Goal: Information Seeking & Learning: Learn about a topic

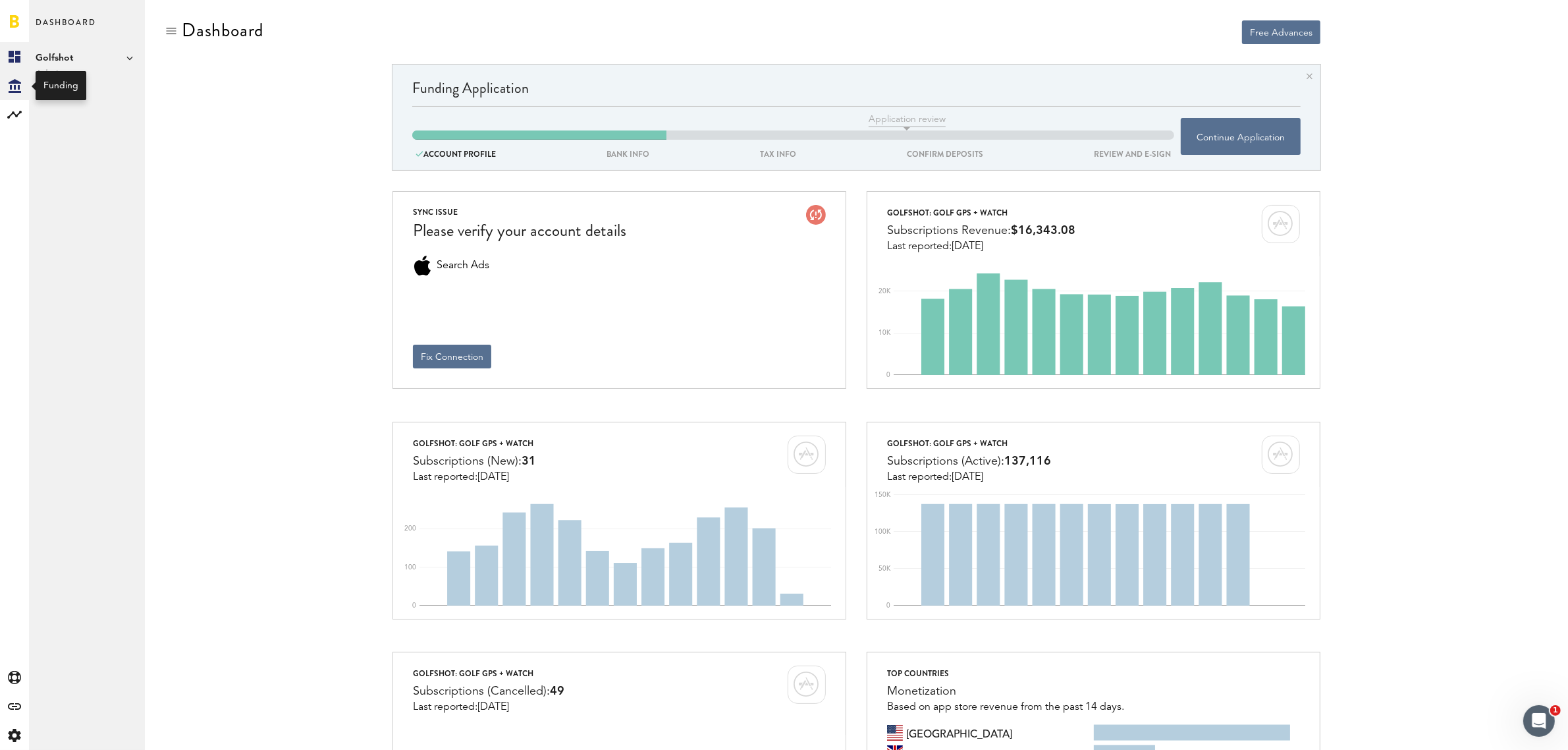
click at [14, 84] on icon "Created with Sketch." at bounding box center [15, 85] width 13 height 14
click at [14, 116] on rect at bounding box center [14, 114] width 15 height 15
click at [79, 54] on link "Monetization" at bounding box center [87, 56] width 116 height 29
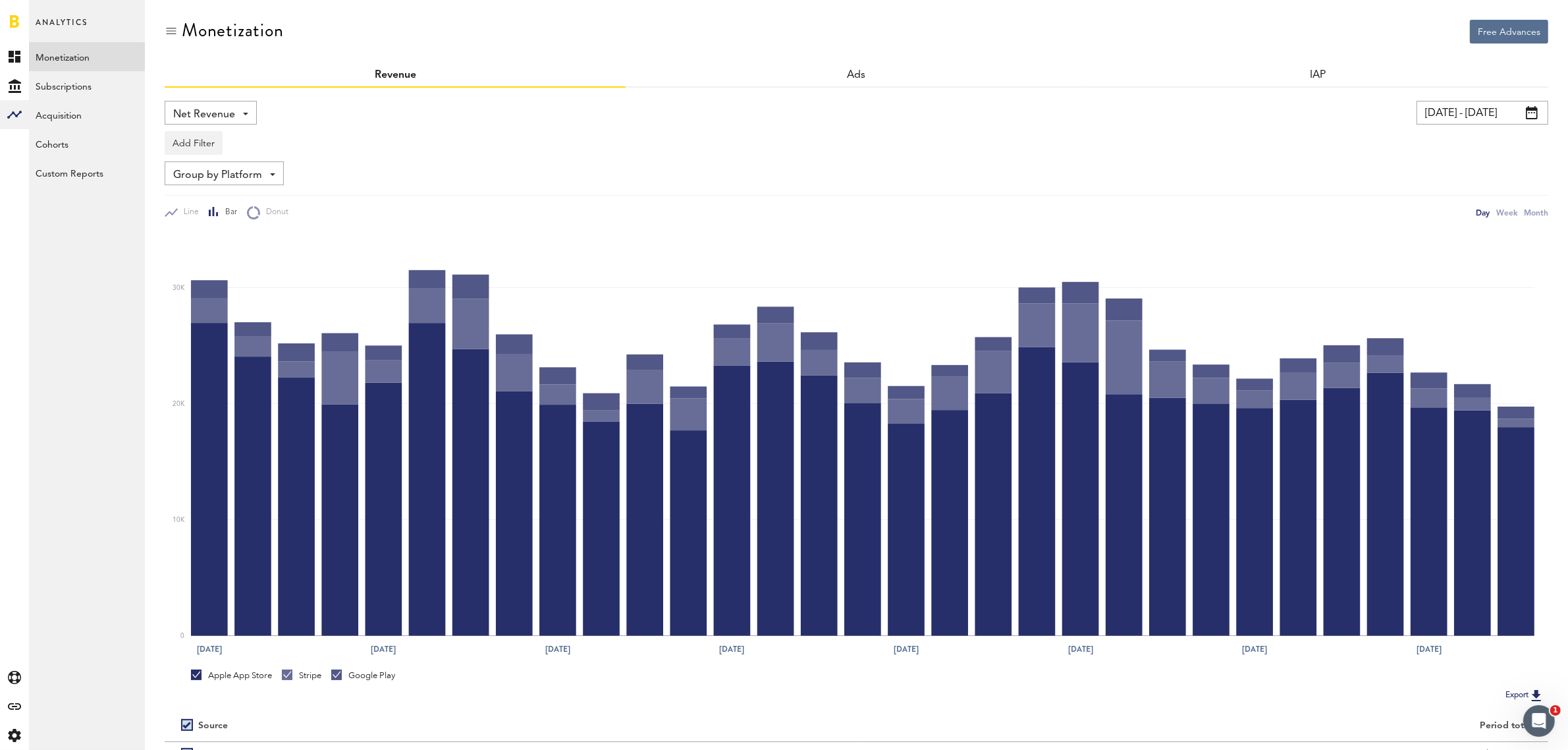
click at [246, 121] on div "Net Revenue Net Revenue Gross Revenue Profit" at bounding box center [211, 113] width 93 height 24
click at [225, 162] on span "Gross Revenue" at bounding box center [211, 167] width 66 height 23
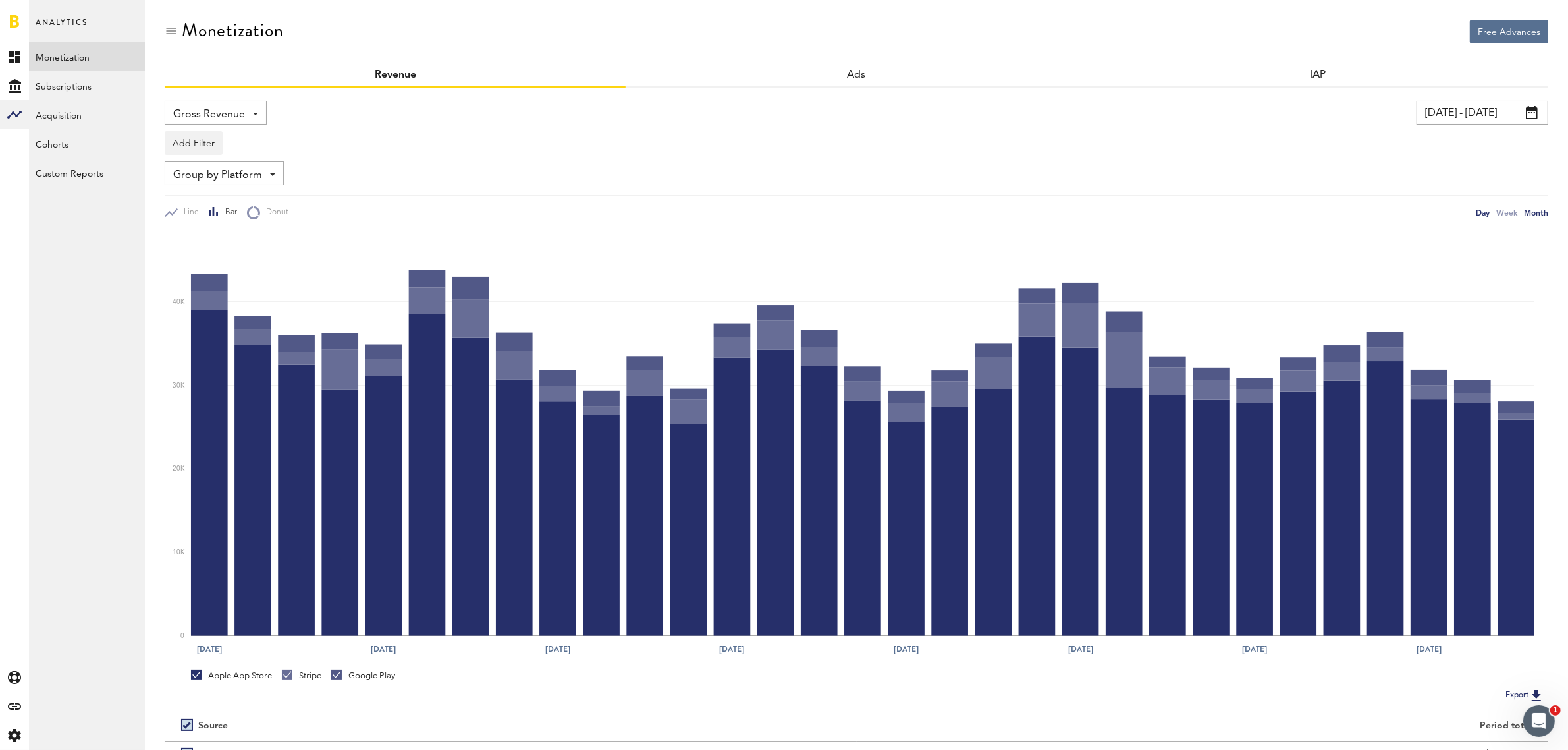
click at [1538, 214] on div "Month" at bounding box center [1536, 212] width 25 height 14
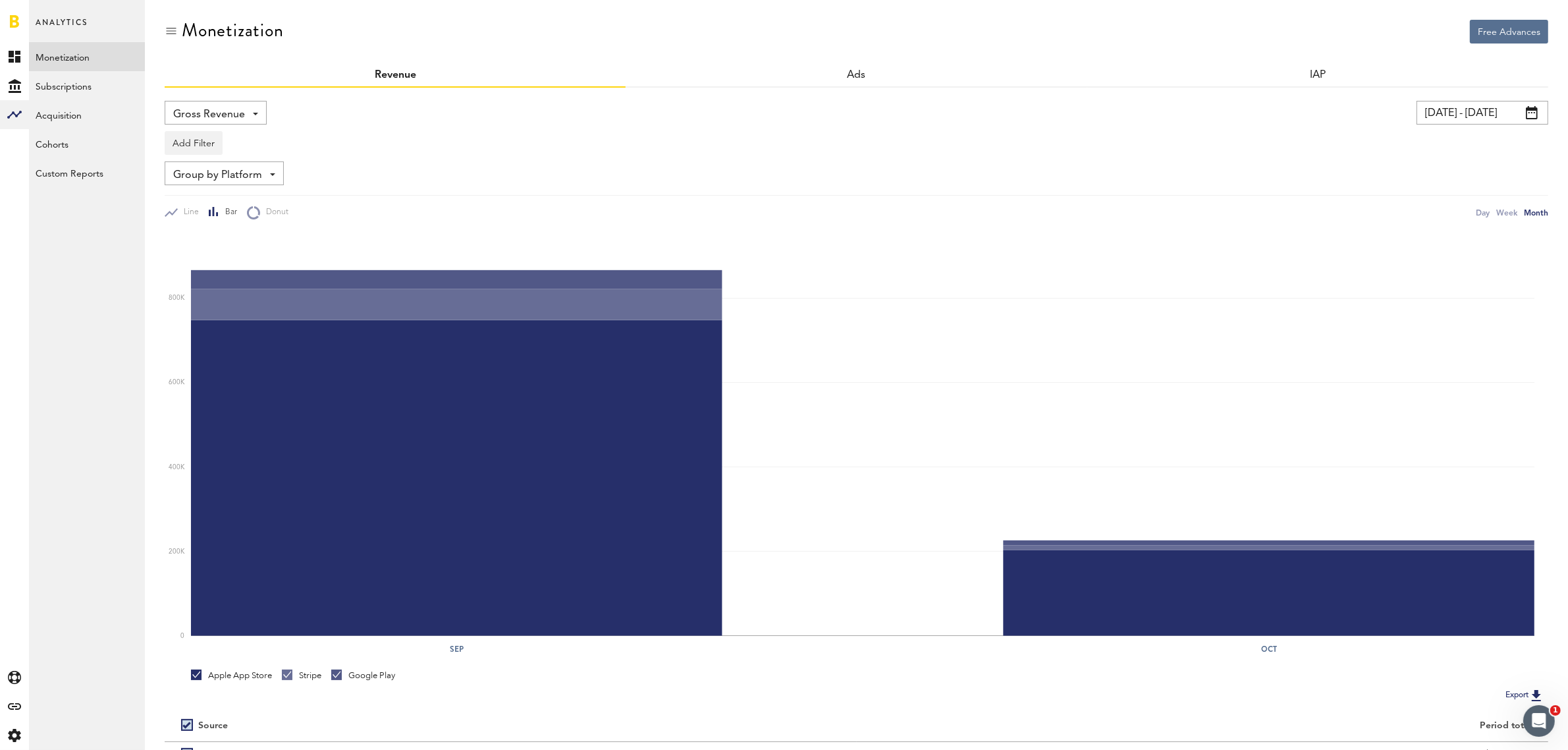
click at [1533, 109] on span at bounding box center [1532, 113] width 12 height 14
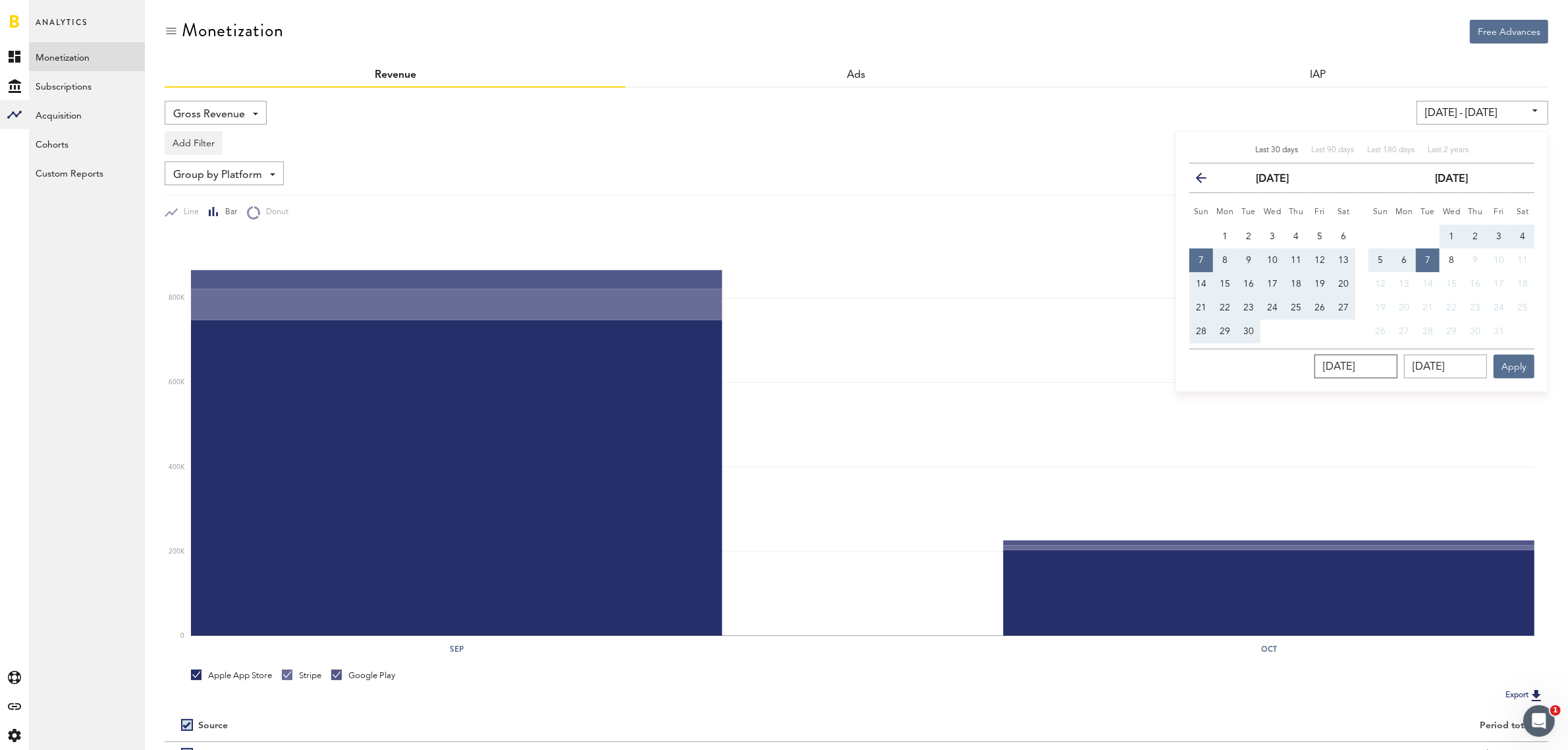
click at [1392, 364] on input "[DATE]" at bounding box center [1356, 366] width 83 height 24
click at [1207, 181] on icon "button" at bounding box center [1207, 181] width 0 height 0
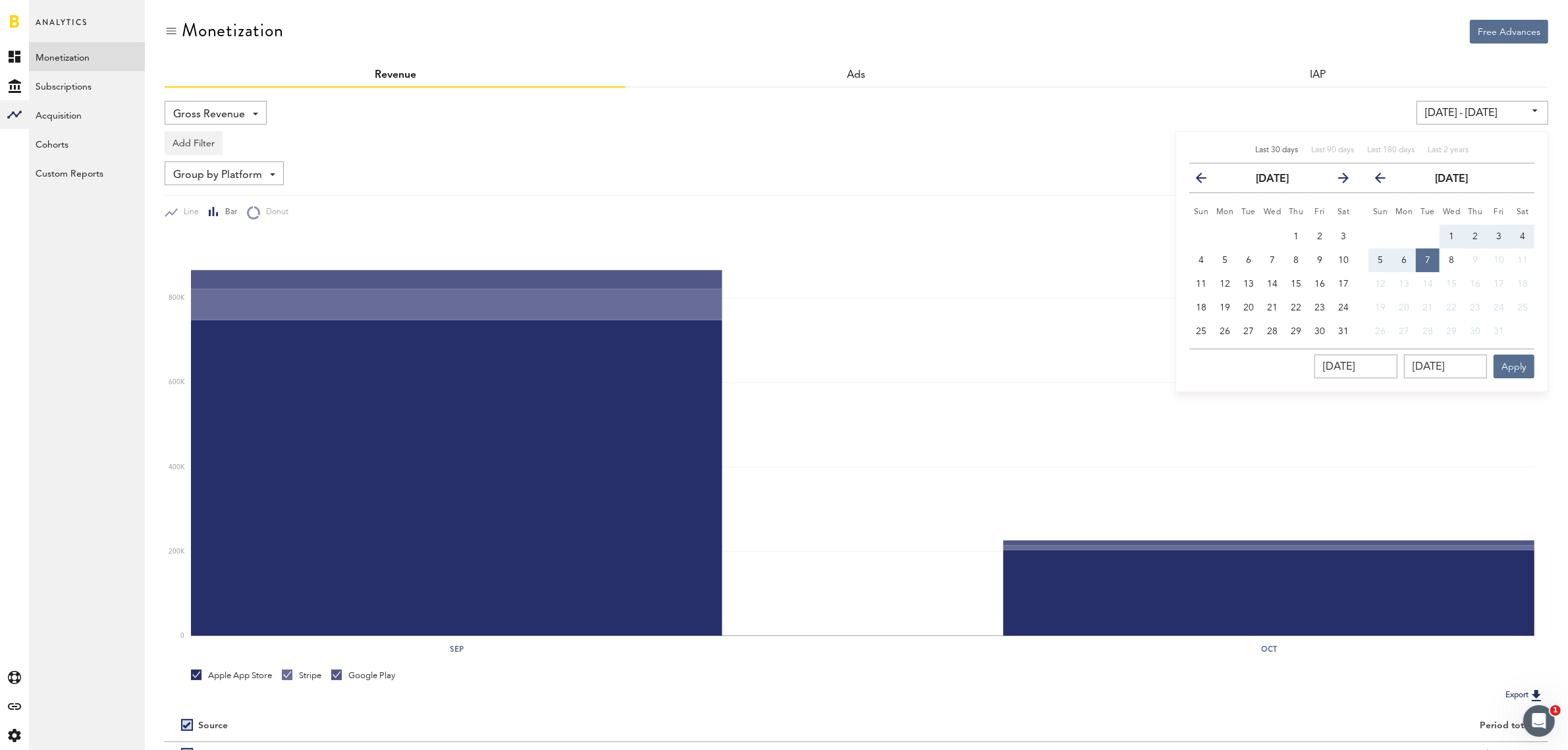
click at [1207, 181] on icon "button" at bounding box center [1207, 181] width 0 height 0
click at [1275, 232] on span "1" at bounding box center [1273, 236] width 5 height 9
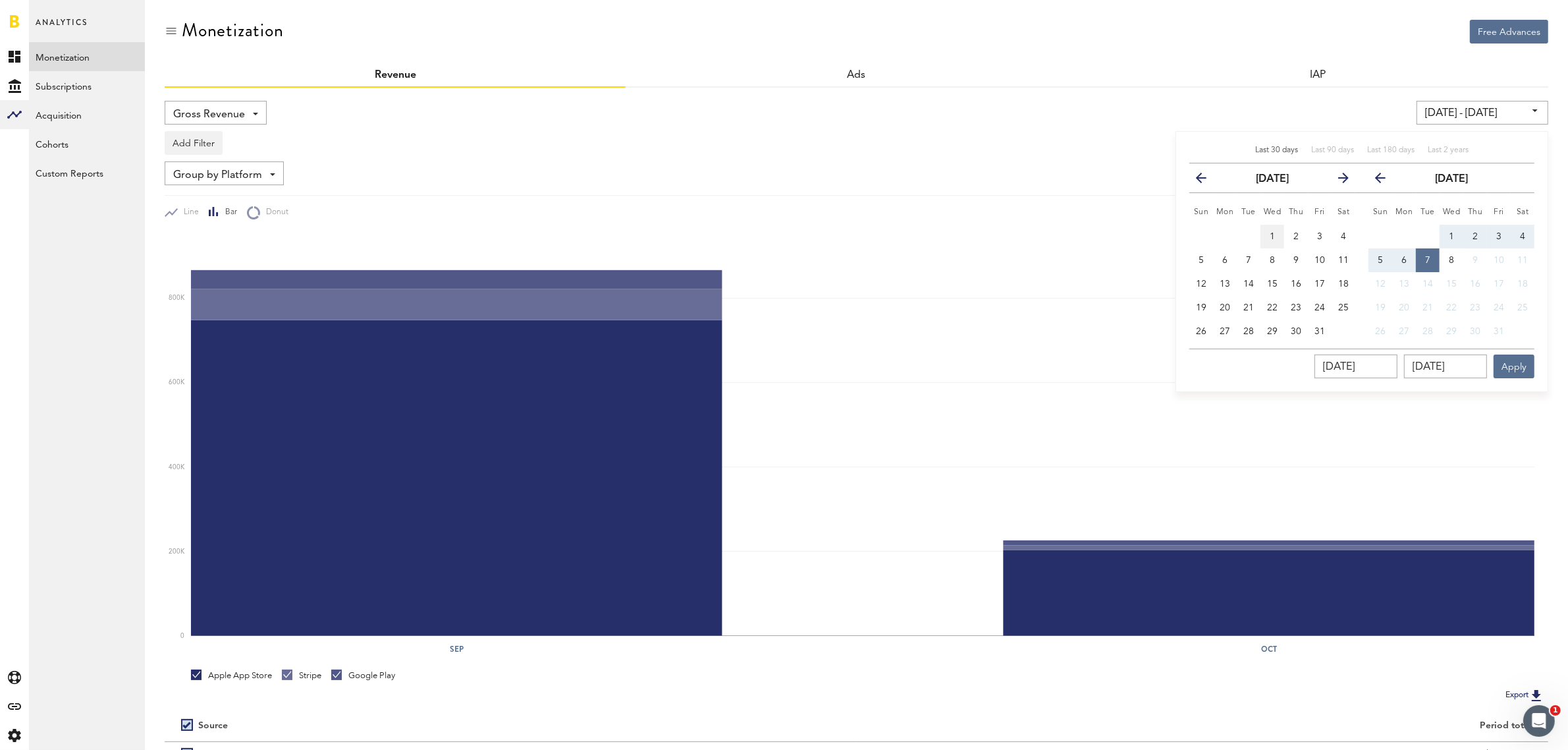
type input "[DATE] - [DATE]"
type input "[DATE]"
click at [1450, 363] on input "[DATE]" at bounding box center [1445, 366] width 83 height 24
click at [1338, 181] on icon "button" at bounding box center [1338, 181] width 0 height 0
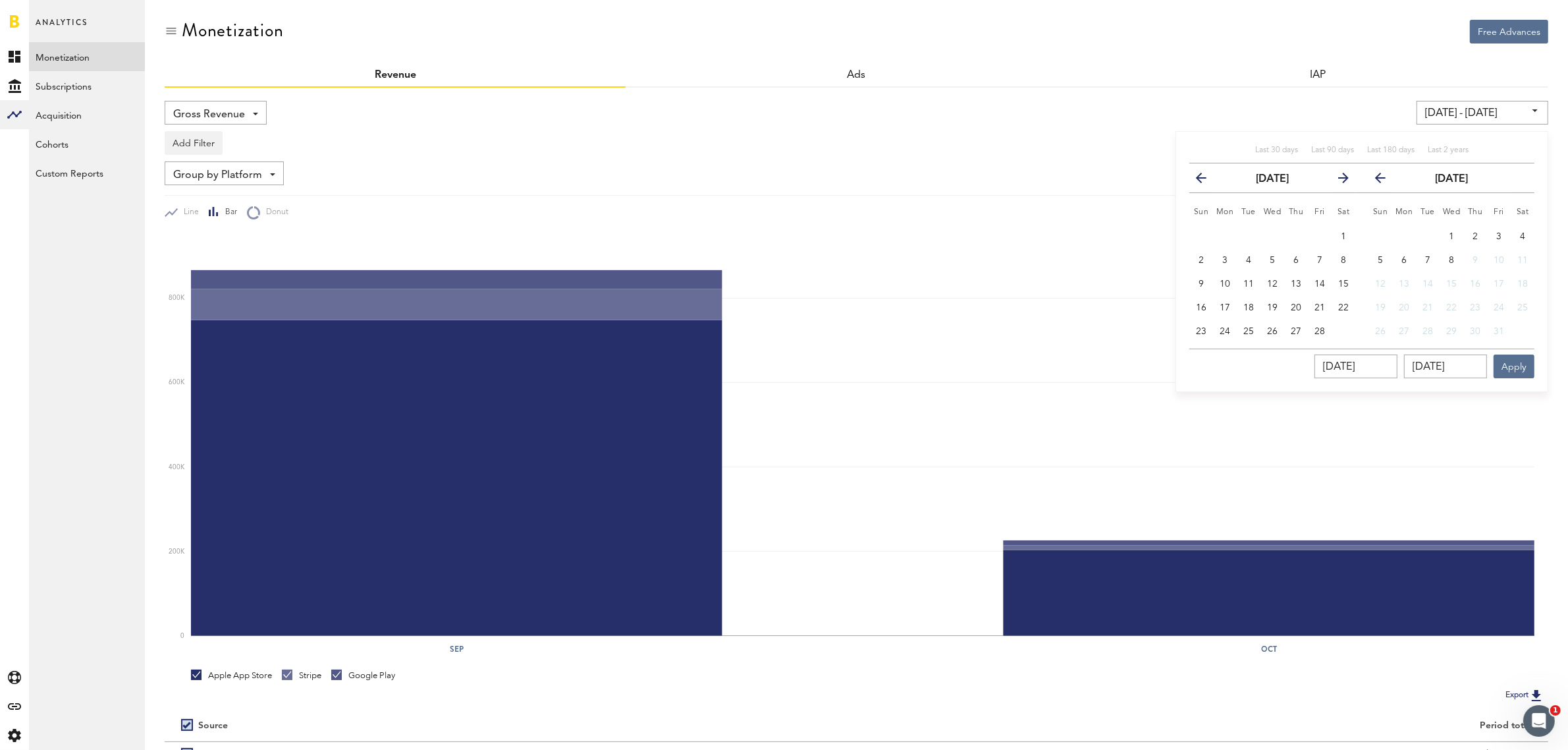
click at [1338, 181] on icon "button" at bounding box center [1338, 181] width 0 height 0
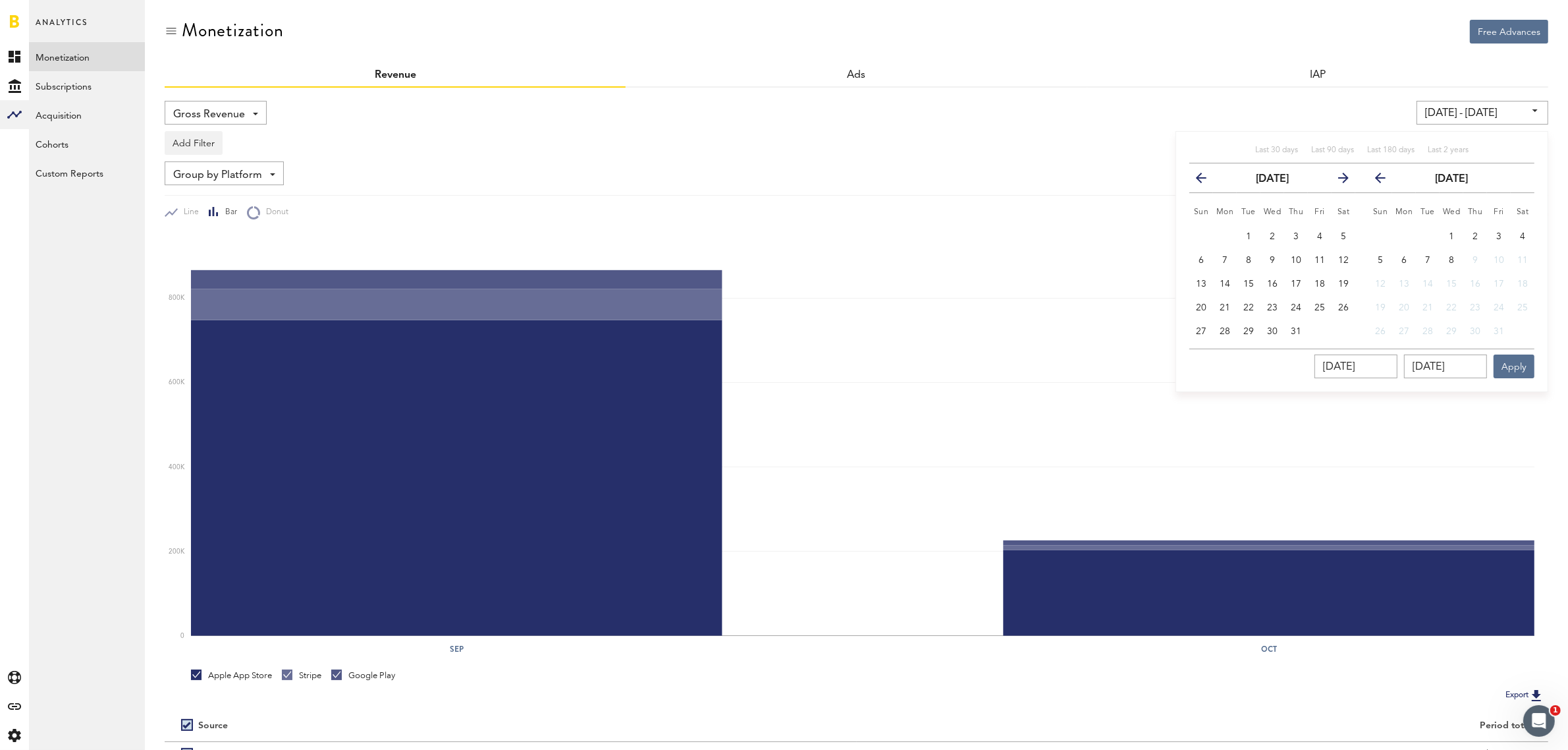
click at [1338, 181] on icon "button" at bounding box center [1338, 181] width 0 height 0
click at [1456, 366] on input "[DATE]" at bounding box center [1445, 366] width 83 height 24
click at [1256, 328] on button "30" at bounding box center [1249, 331] width 24 height 24
type input "[DATE] - [DATE]"
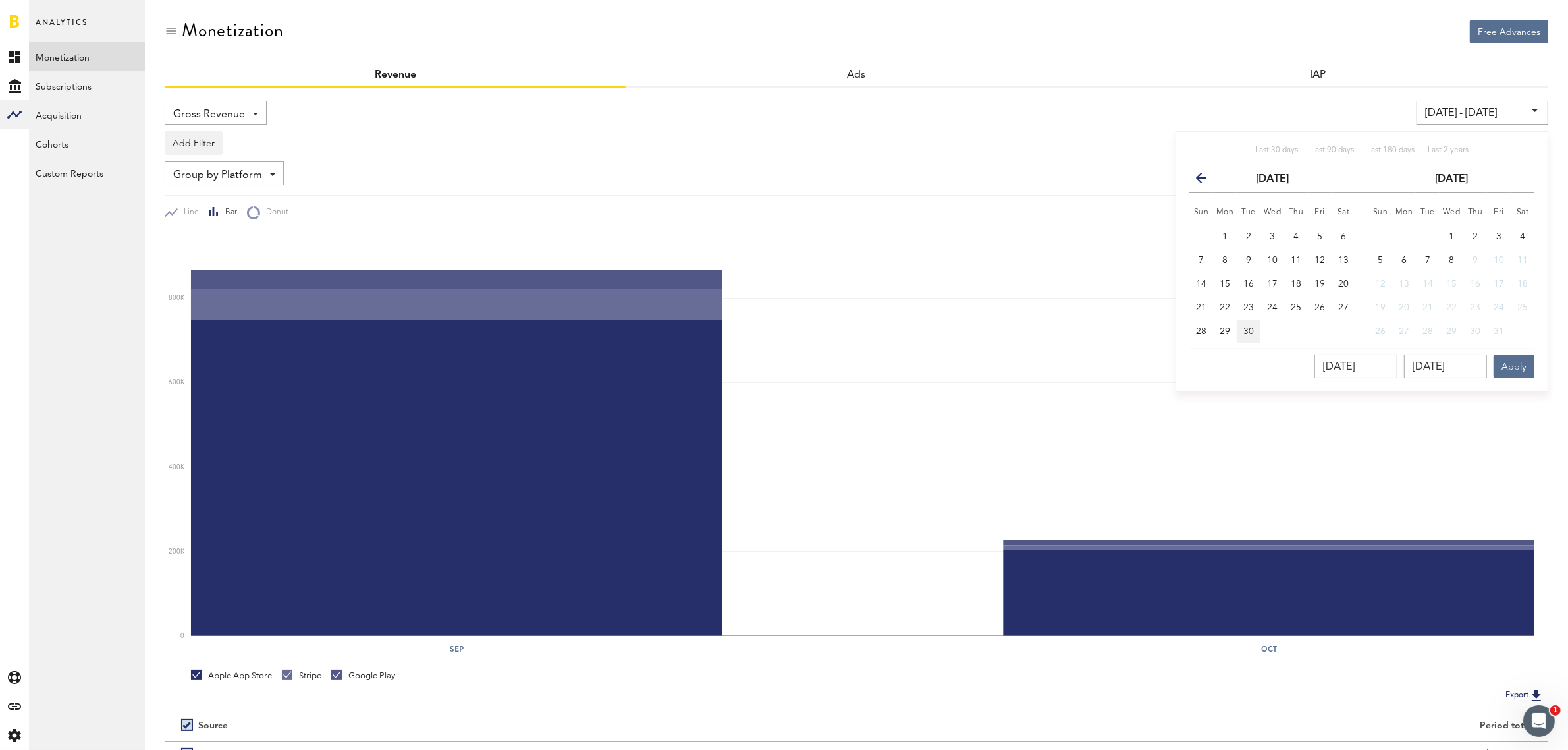
type input "[DATE]"
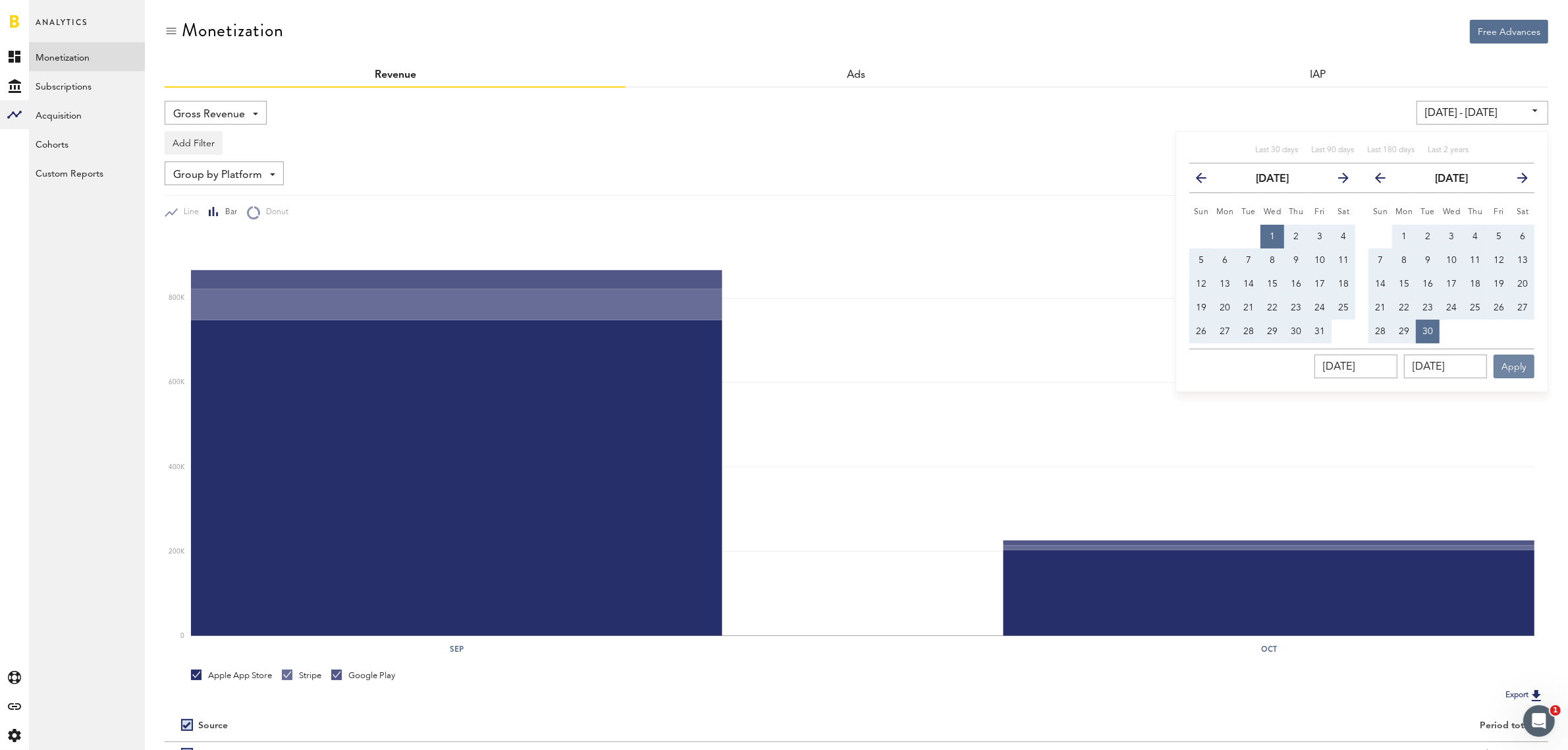
click at [1512, 366] on button "Apply" at bounding box center [1514, 366] width 41 height 24
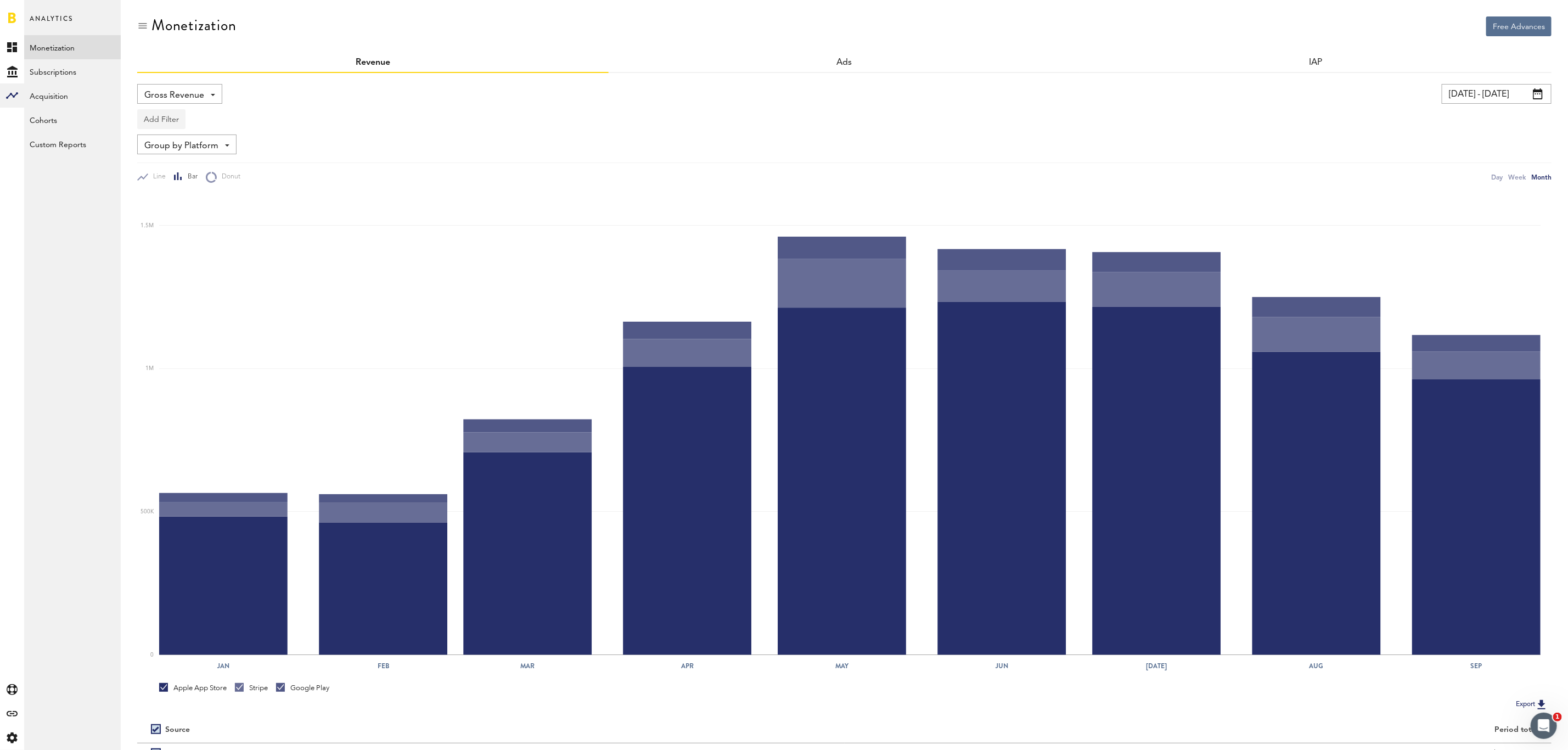
click at [175, 117] on button "Add Filter" at bounding box center [161, 119] width 48 height 20
click at [190, 147] on li "Platforms" at bounding box center [178, 148] width 70 height 20
click at [216, 120] on span at bounding box center [217, 120] width 5 height 2
click at [216, 145] on span "Apple App Store" at bounding box center [190, 146] width 84 height 19
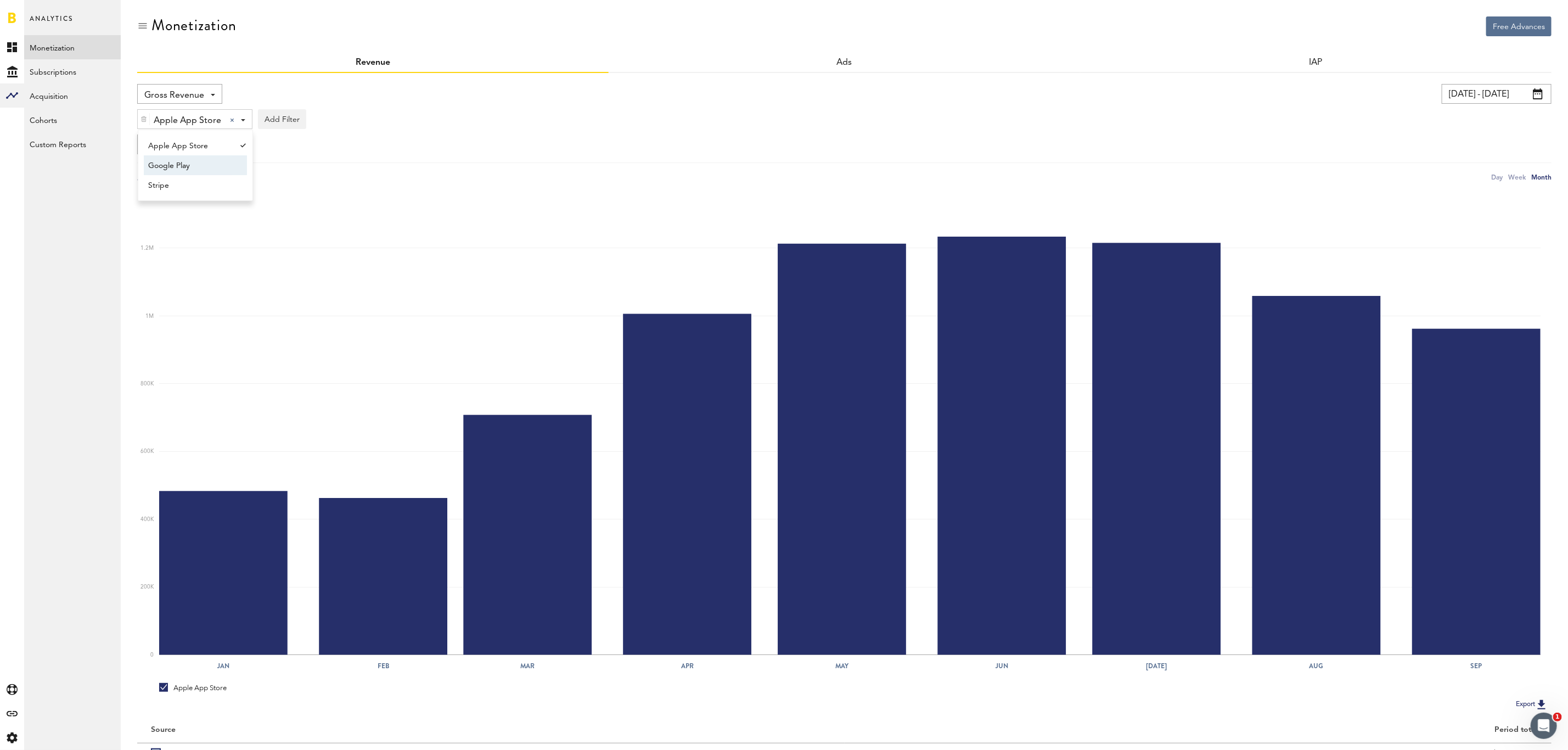
click at [209, 161] on span "Google Play" at bounding box center [190, 166] width 84 height 19
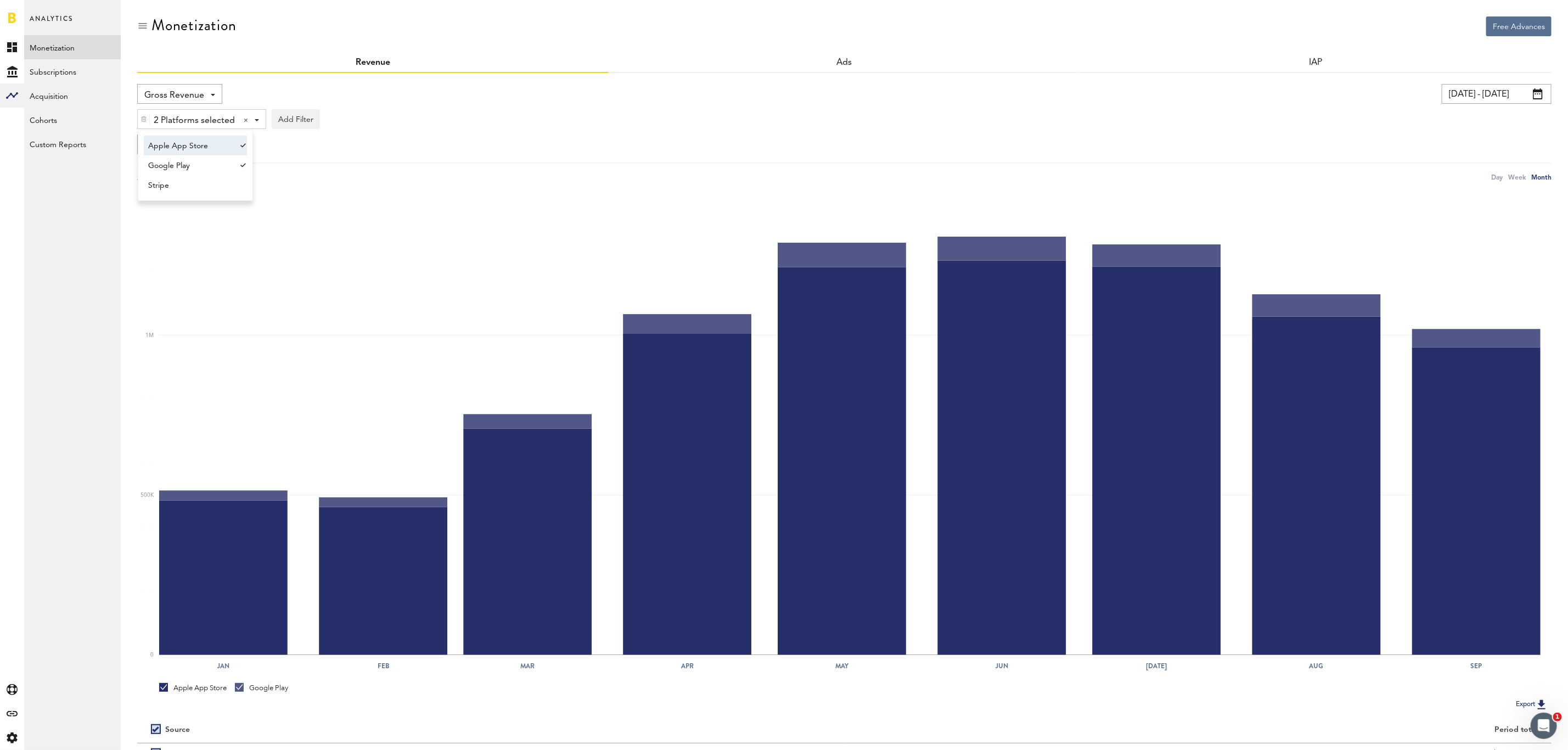
click at [479, 99] on div "Gross Revenue Net Revenue Gross Revenue Profit" at bounding box center [484, 94] width 694 height 20
click at [287, 117] on button "Add Filter" at bounding box center [296, 119] width 48 height 20
click at [295, 160] on li "Apps" at bounding box center [312, 167] width 70 height 20
click at [353, 119] on div "Apps - All Active Inactive CoachNow: Skill Coaching App CoachNow: Sports Coachi…" at bounding box center [316, 120] width 88 height 20
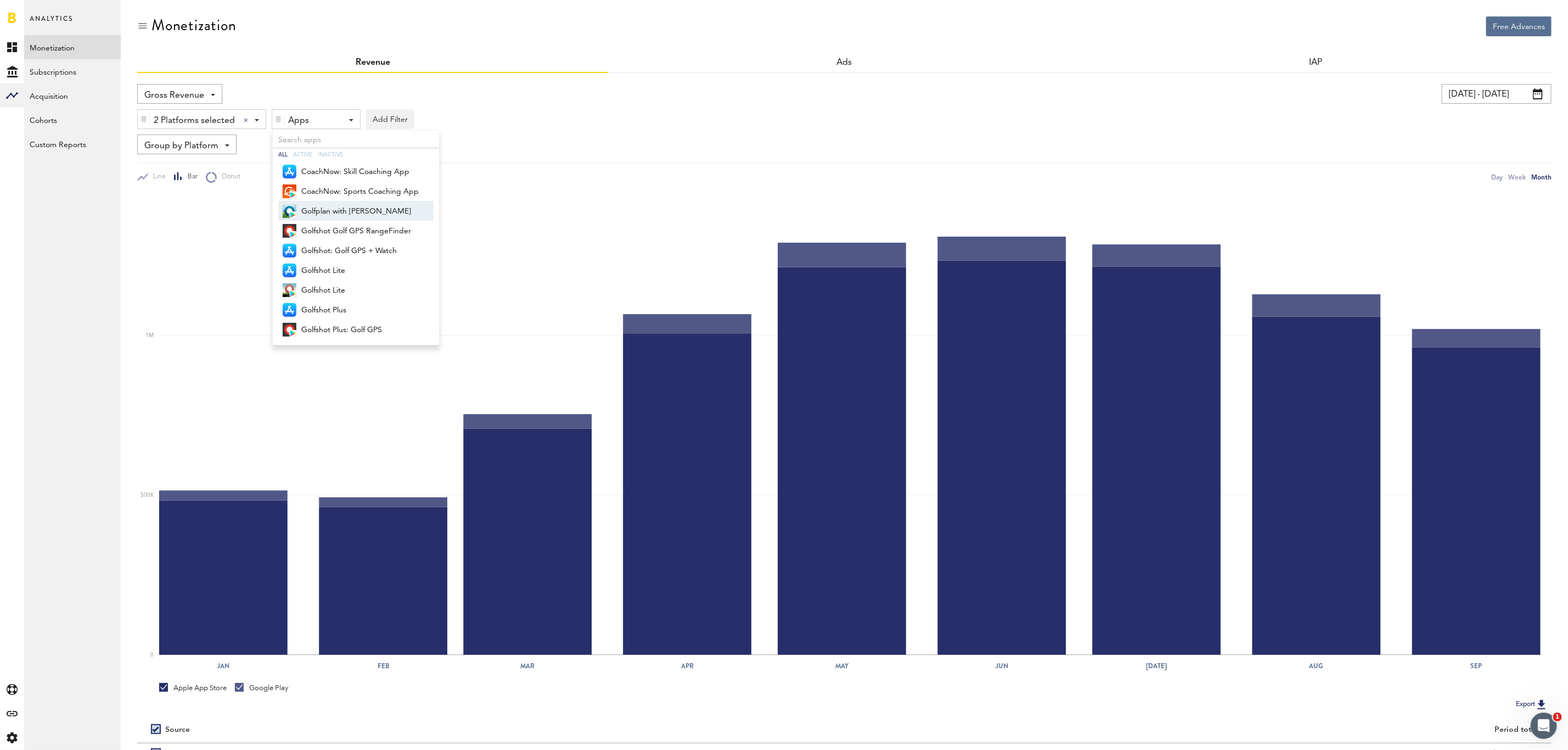
click at [362, 207] on span "Golfplan with [PERSON_NAME]" at bounding box center [359, 211] width 117 height 19
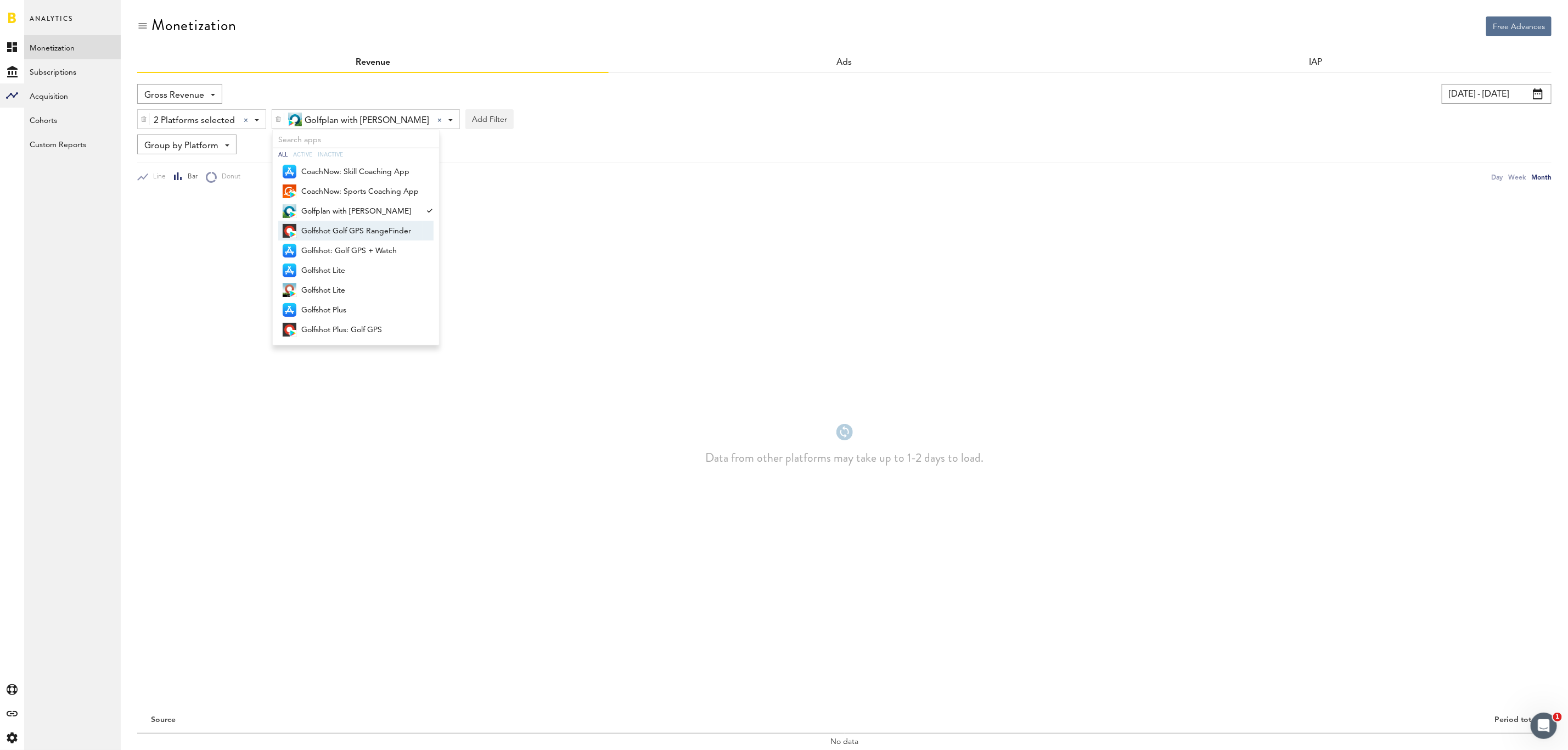
click at [361, 226] on span "Golfshot Golf GPS RangeFinder" at bounding box center [359, 231] width 117 height 19
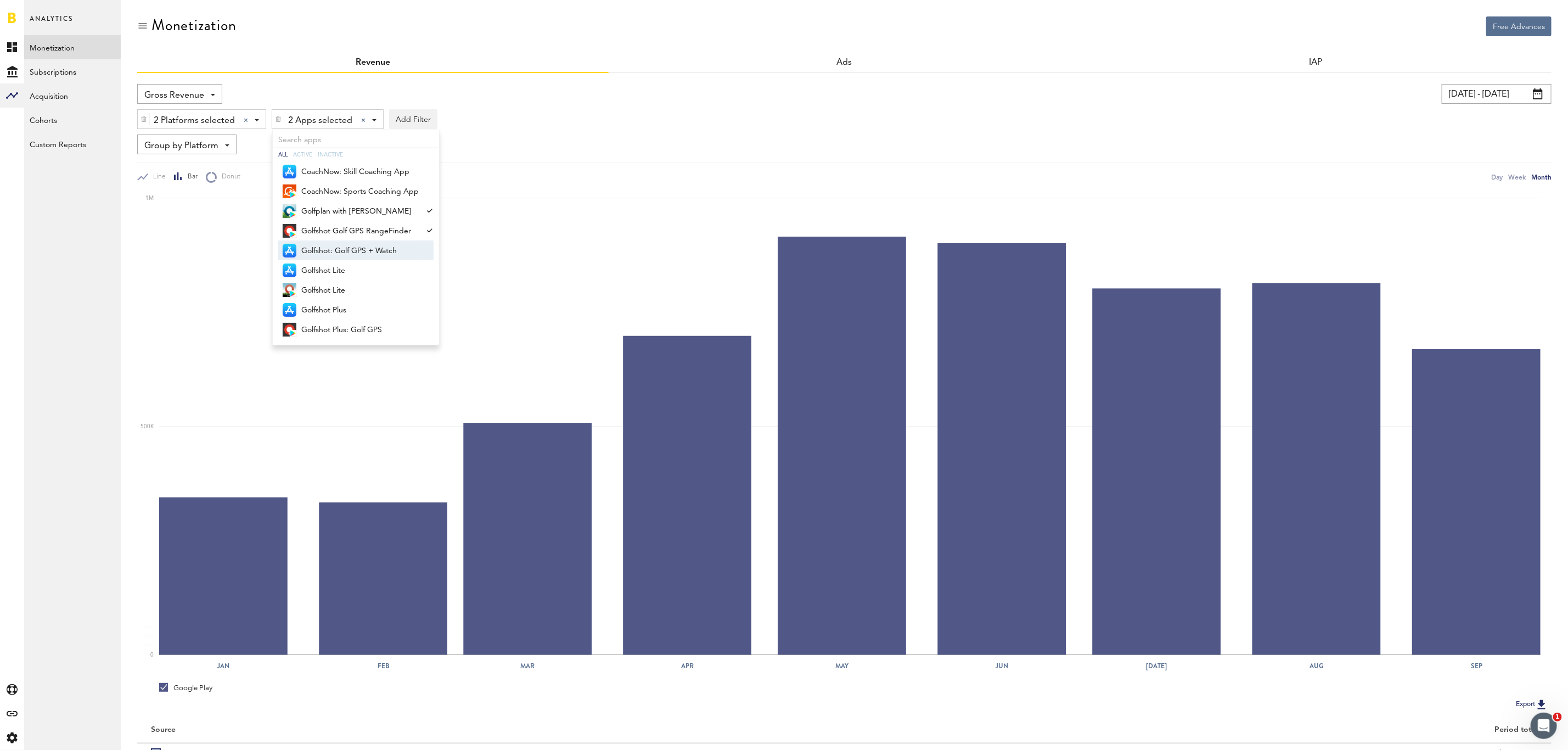
click at [361, 246] on span "Golfshot: Golf GPS + Watch" at bounding box center [359, 251] width 117 height 19
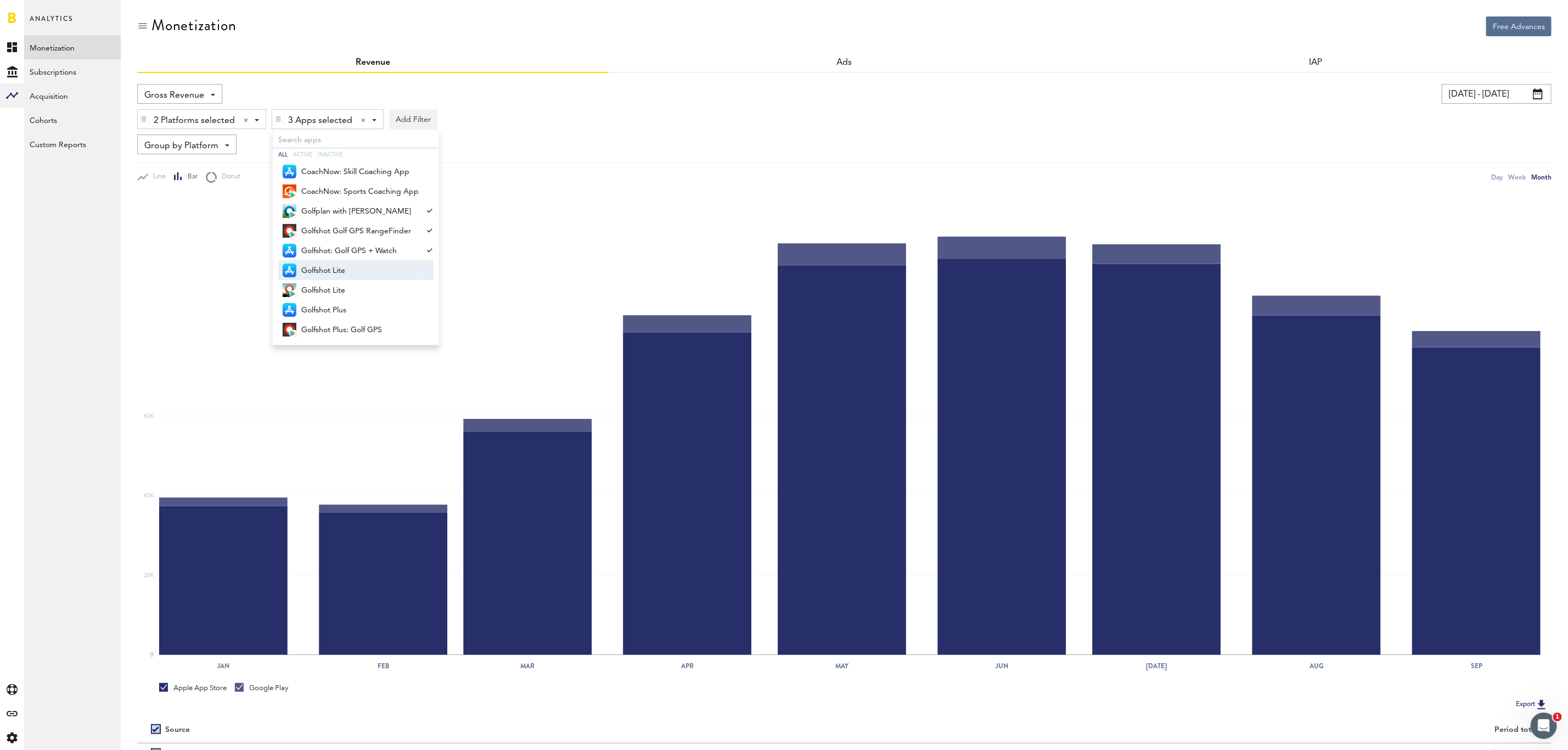
click at [354, 267] on span "Golfshot Lite" at bounding box center [359, 270] width 117 height 19
click at [349, 287] on span "Golfshot Lite" at bounding box center [359, 290] width 117 height 19
click at [344, 303] on span "Golfshot Plus" at bounding box center [359, 310] width 117 height 19
click at [343, 331] on span "Golfshot Plus: Golf GPS" at bounding box center [359, 330] width 117 height 19
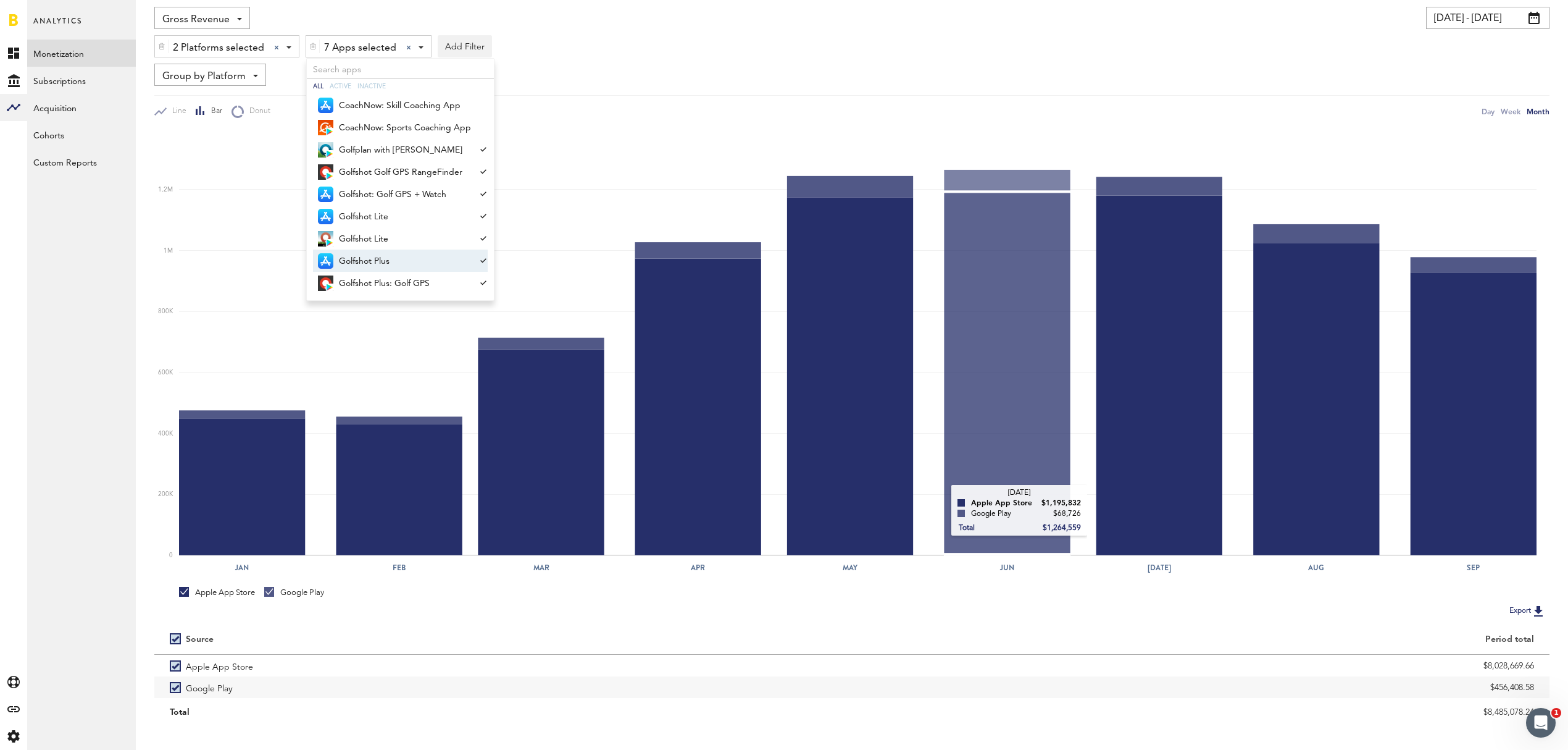
scroll to position [104, 0]
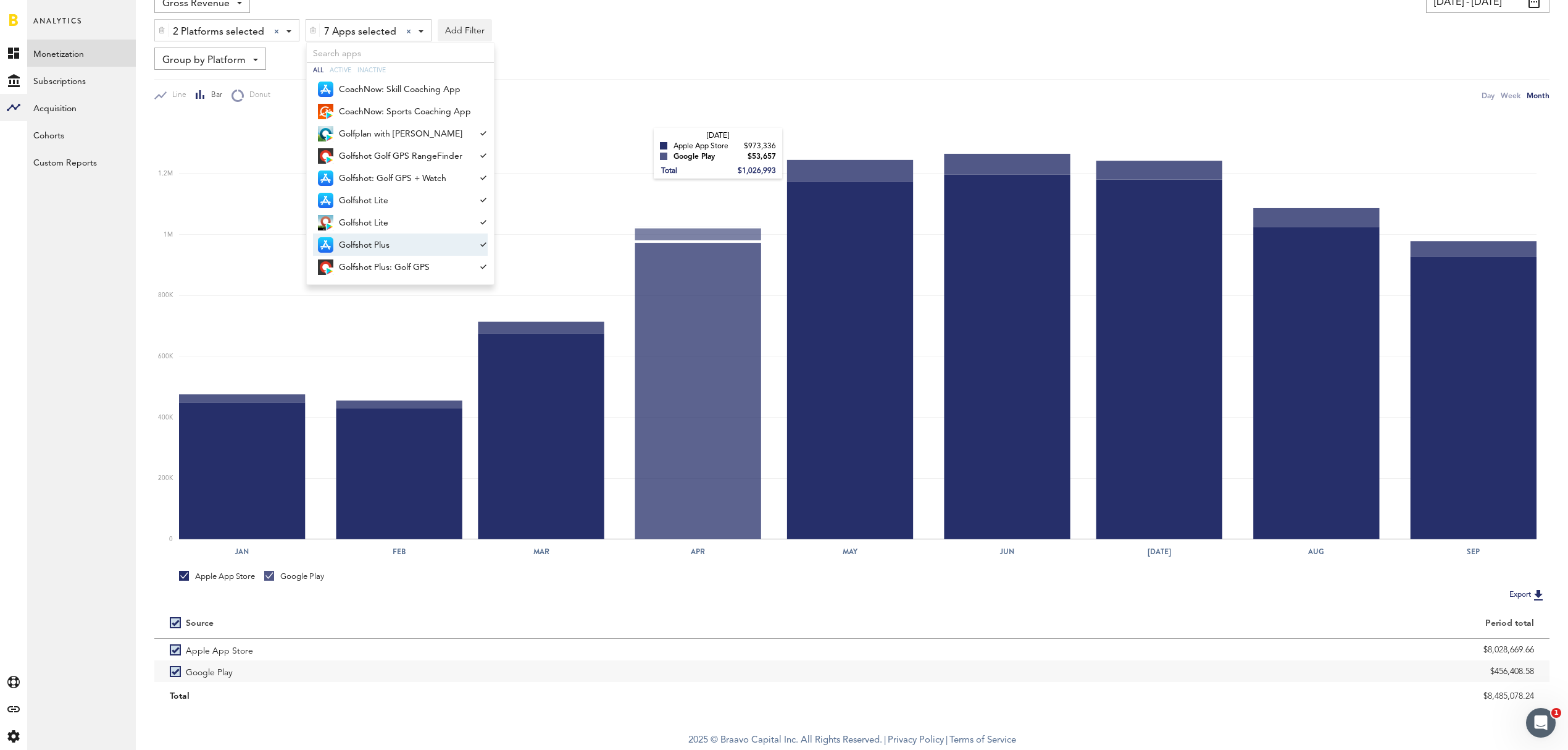
click at [642, 142] on rect at bounding box center [857, 326] width 1357 height 425
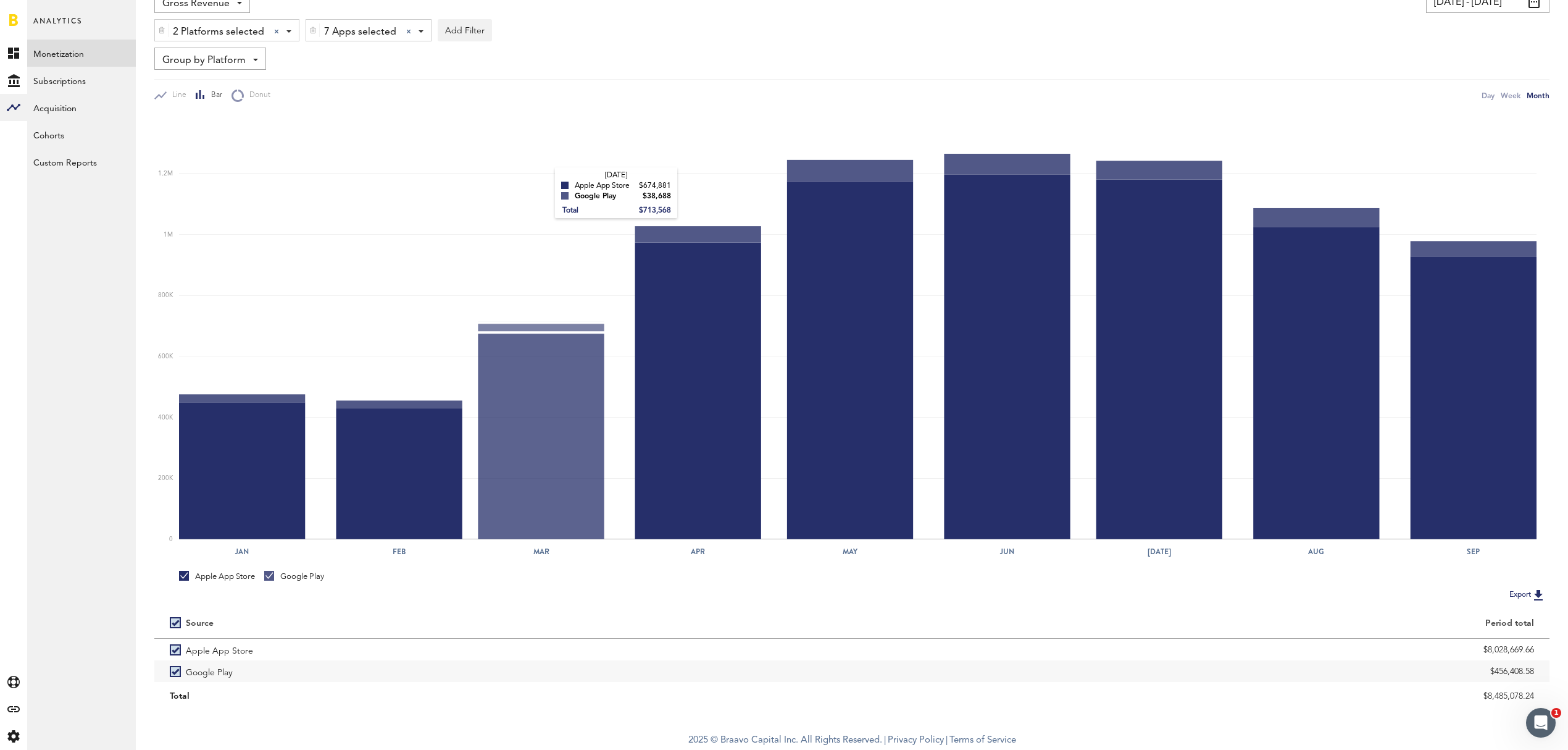
scroll to position [0, 0]
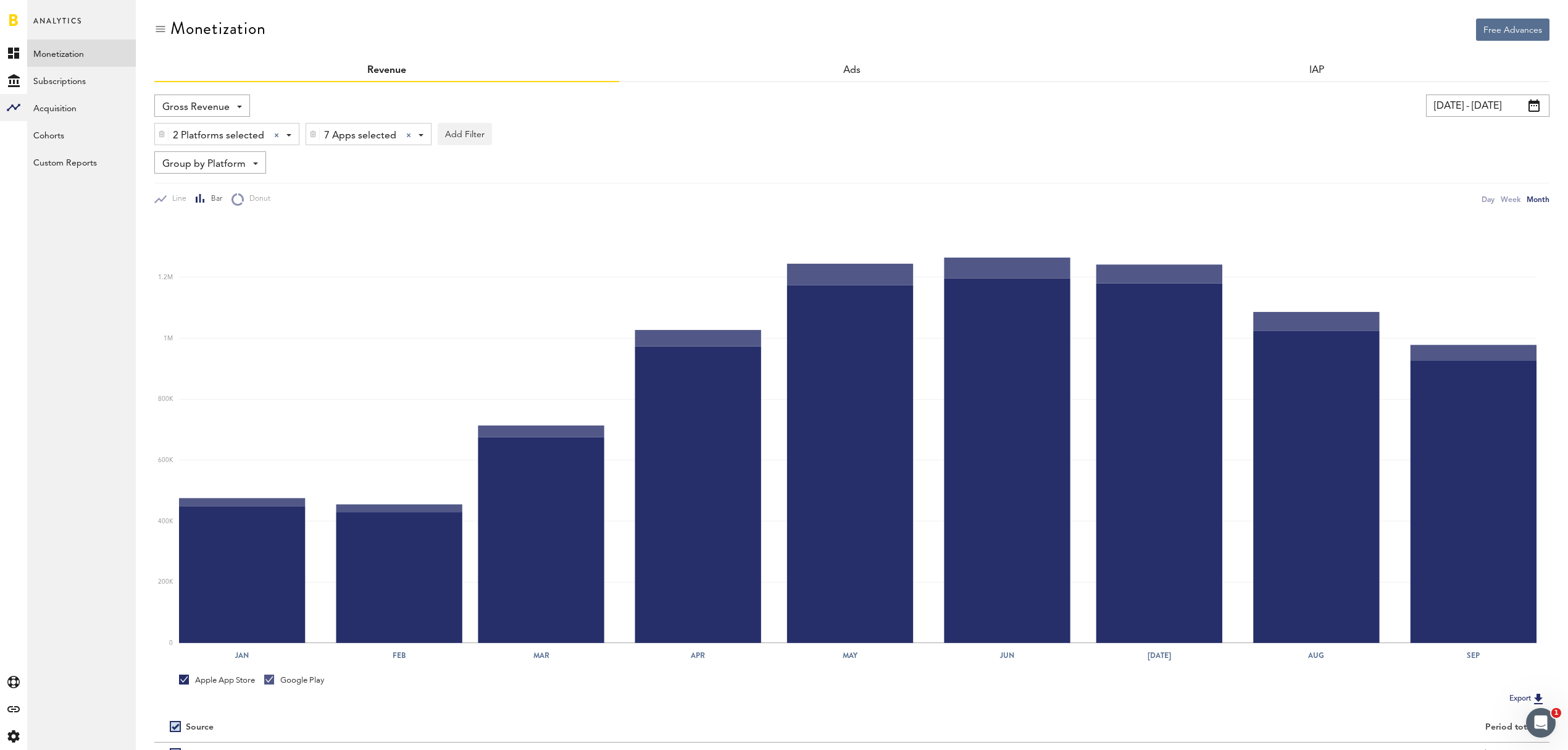
click at [284, 136] on div "2 Platforms selected 2 Platforms selected Apple App Store Google Play Stripe" at bounding box center [226, 135] width 144 height 22
click at [744, 135] on div "2 Platforms selected 2 Platforms selected Apple App Store Google Play Stripe 7 …" at bounding box center [852, 130] width 1395 height 28
click at [293, 137] on div "2 Platforms selected 2 Platforms selected Apple App Store Google Play Stripe" at bounding box center [226, 135] width 144 height 22
click at [255, 214] on span "Stripe" at bounding box center [214, 209] width 94 height 21
click at [230, 211] on span "Stripe" at bounding box center [214, 209] width 94 height 21
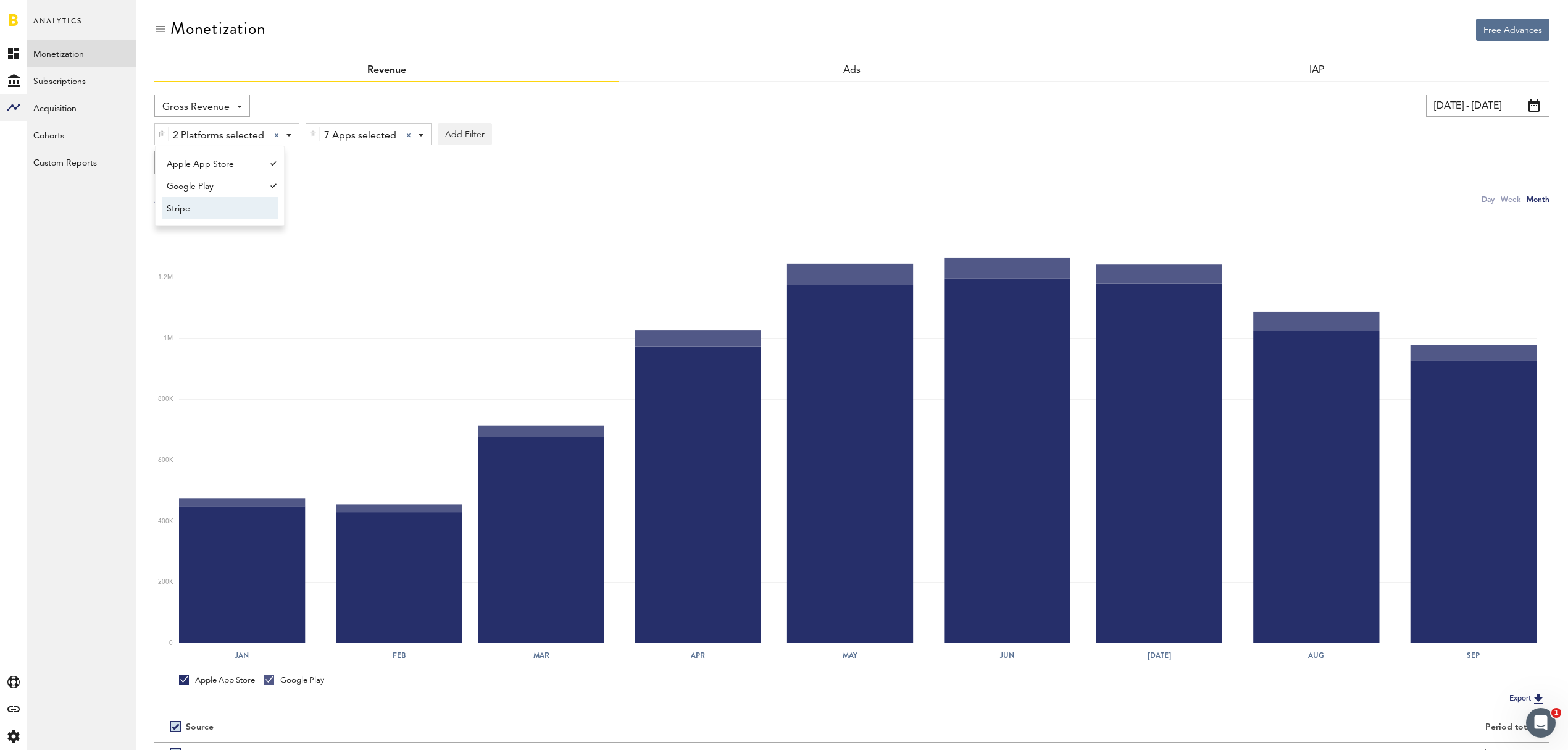
click at [681, 154] on div "Group by Platform Group by Platform Group by Revenue Type Group by App" at bounding box center [852, 163] width 1395 height 22
click at [163, 134] on img at bounding box center [162, 134] width 8 height 9
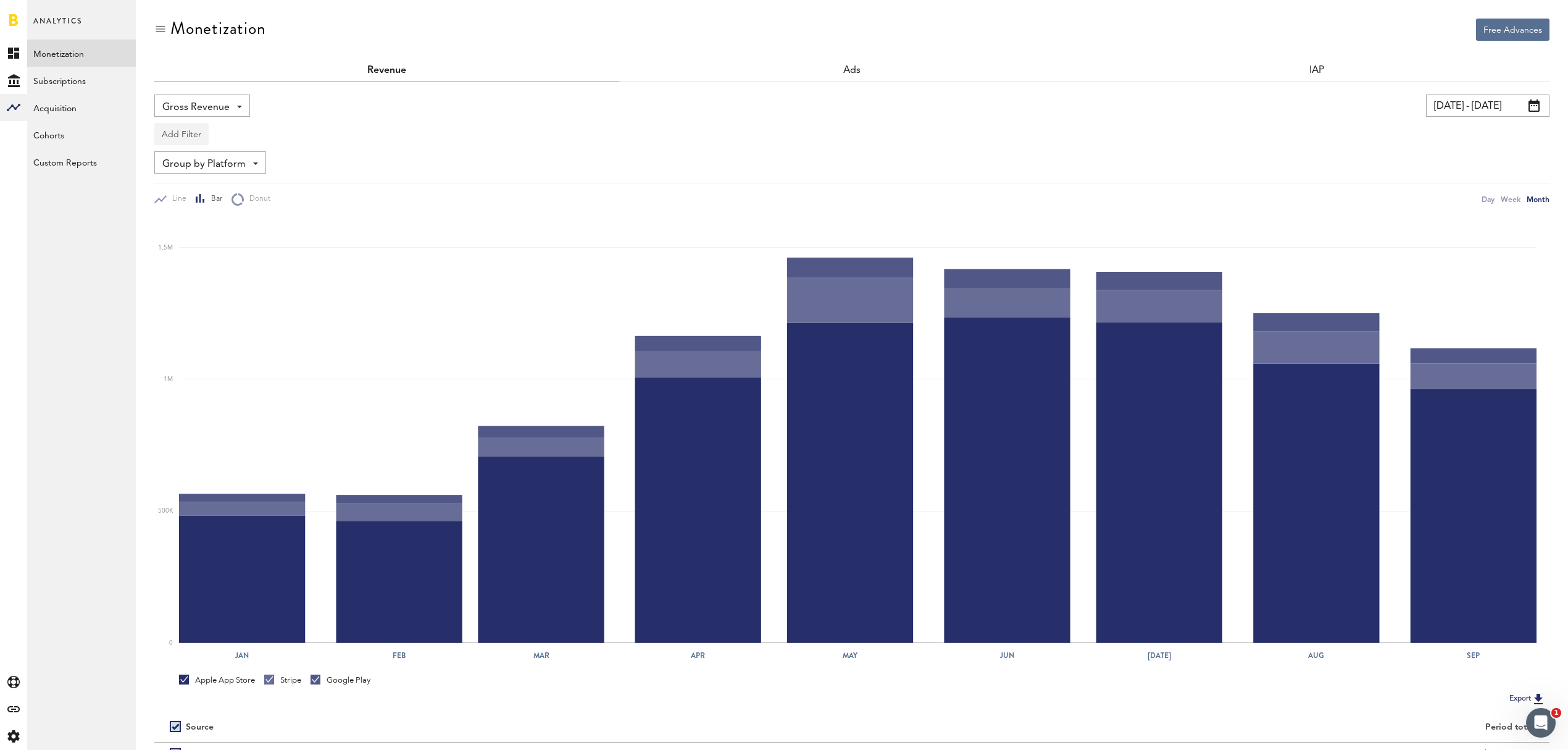
click at [188, 140] on button "Add Filter" at bounding box center [181, 134] width 54 height 22
click at [189, 197] on li "Apps" at bounding box center [200, 188] width 78 height 22
click at [237, 132] on div "Apps - All Active Inactive CoachNow: Skill Coaching App CoachNow: Sports Coachi…" at bounding box center [204, 135] width 99 height 22
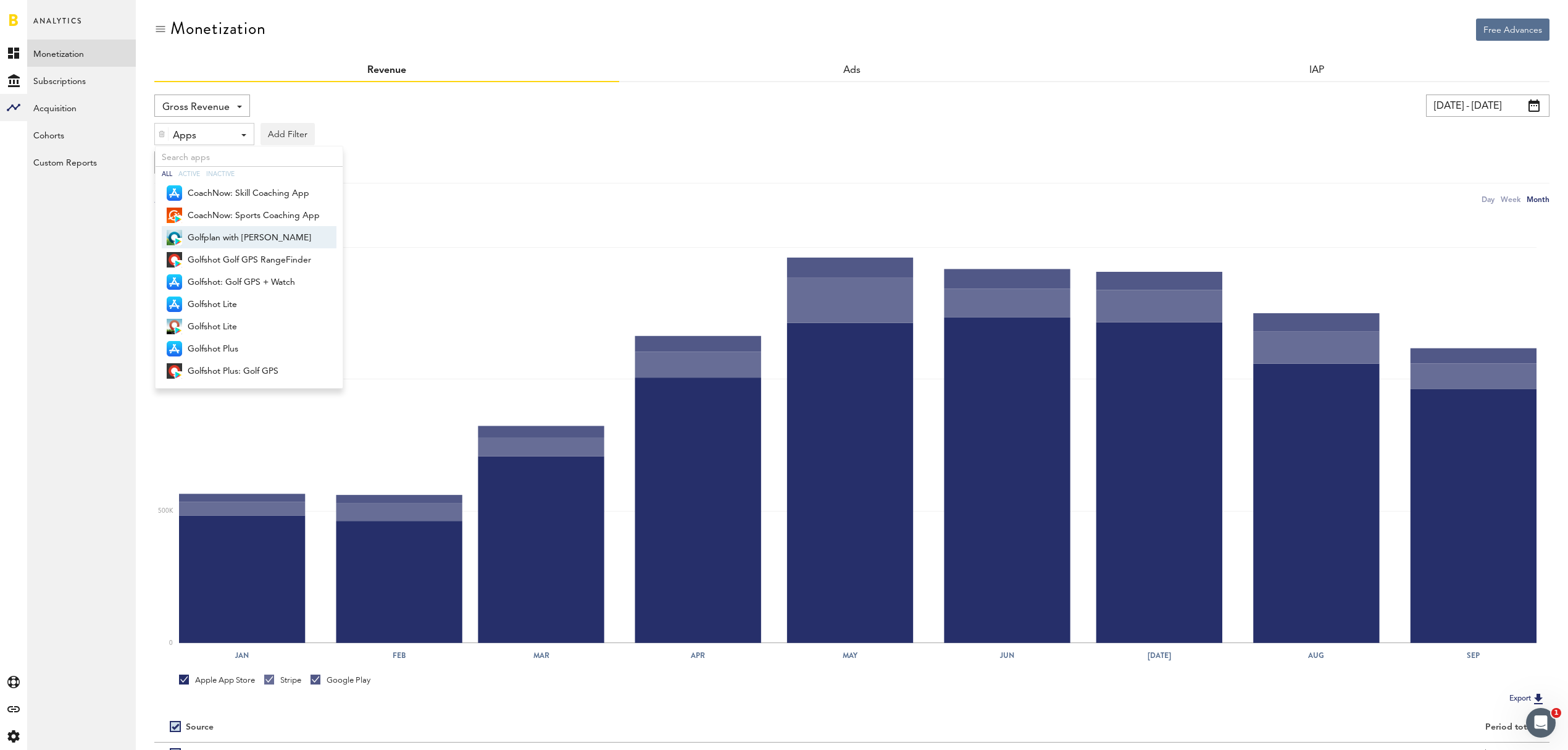
drag, startPoint x: 250, startPoint y: 238, endPoint x: 250, endPoint y: 248, distance: 10.0
click at [250, 238] on span "Golfplan with [PERSON_NAME]" at bounding box center [254, 238] width 132 height 21
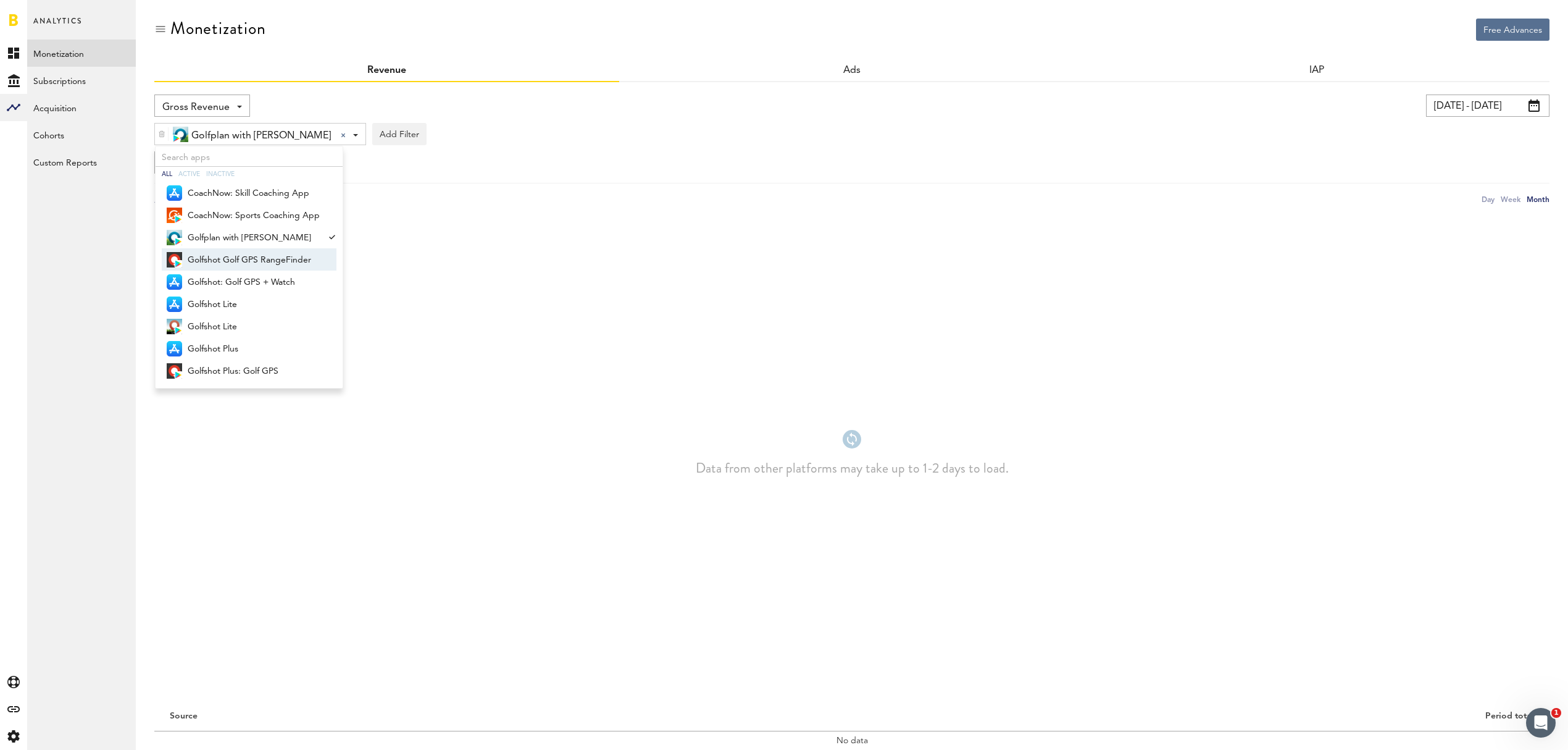
click at [250, 260] on span "Golfshot Golf GPS RangeFinder" at bounding box center [254, 260] width 132 height 21
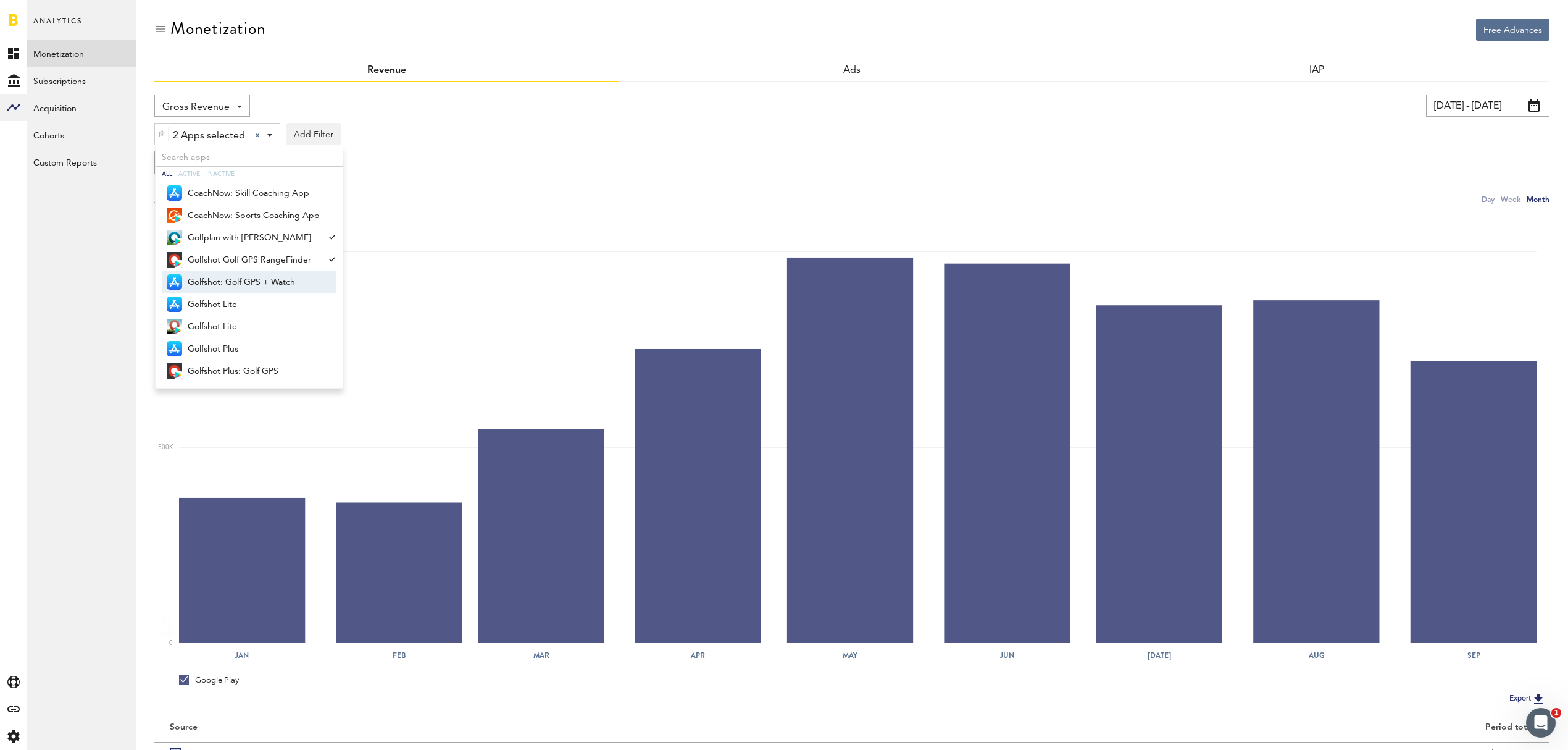
click at [250, 279] on span "Golfshot: Golf GPS + Watch" at bounding box center [254, 282] width 132 height 21
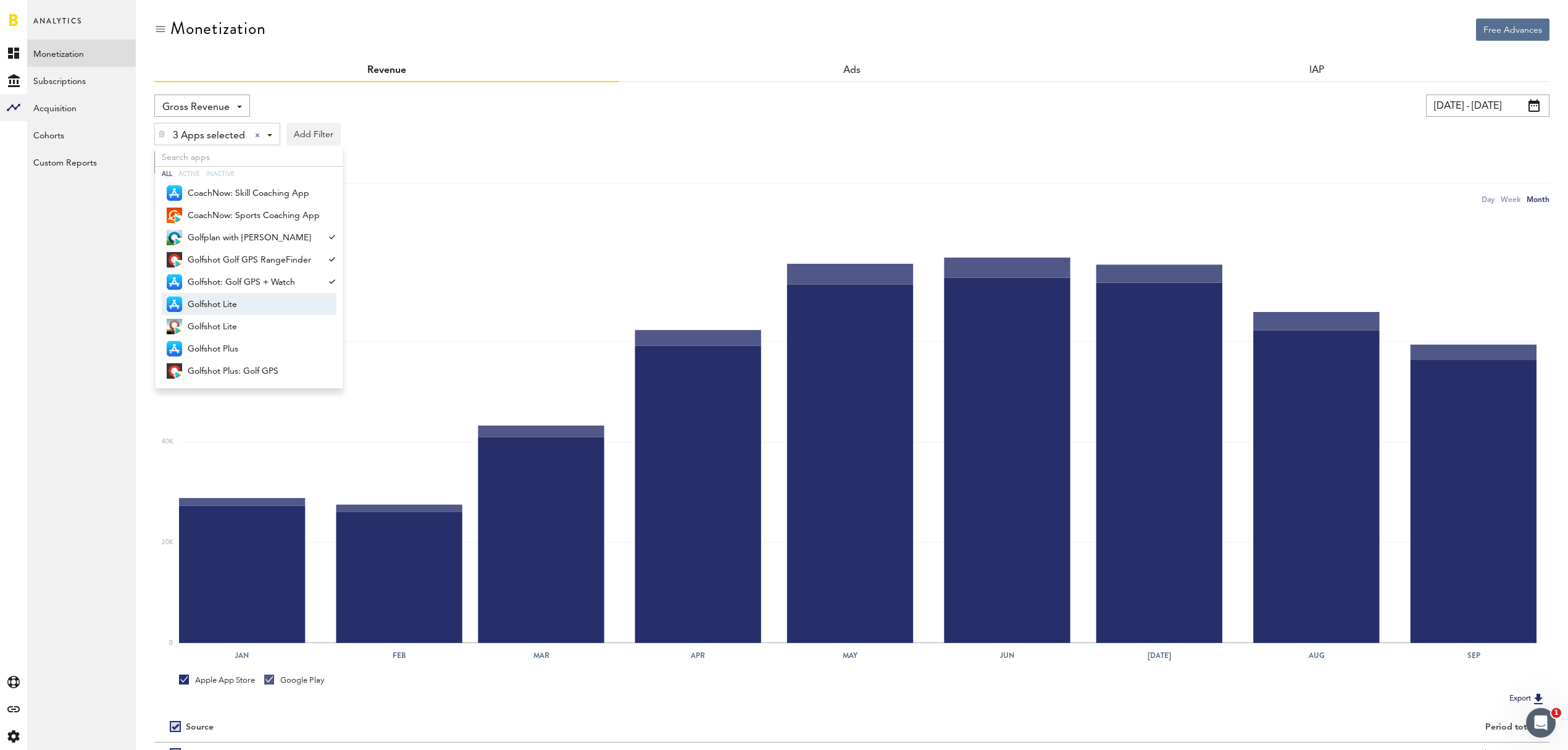
click at [249, 301] on span "Golfshot Lite" at bounding box center [254, 304] width 132 height 21
click at [244, 328] on span "Golfshot Lite" at bounding box center [254, 326] width 132 height 21
click at [241, 352] on span "Golfshot Plus" at bounding box center [254, 349] width 132 height 21
click at [241, 369] on span "Golfshot Plus: Golf GPS" at bounding box center [254, 371] width 132 height 21
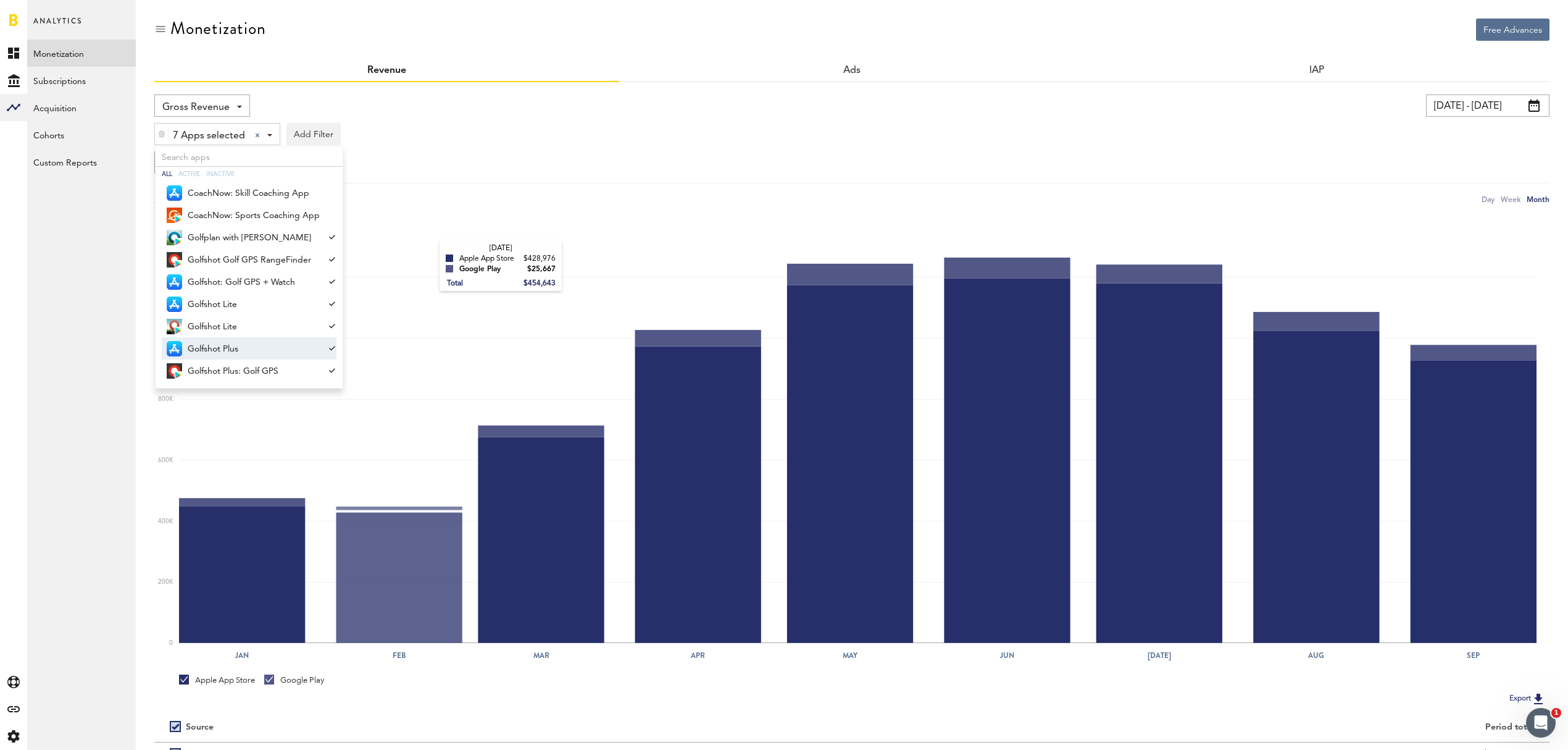
click at [428, 255] on rect at bounding box center [857, 430] width 1357 height 425
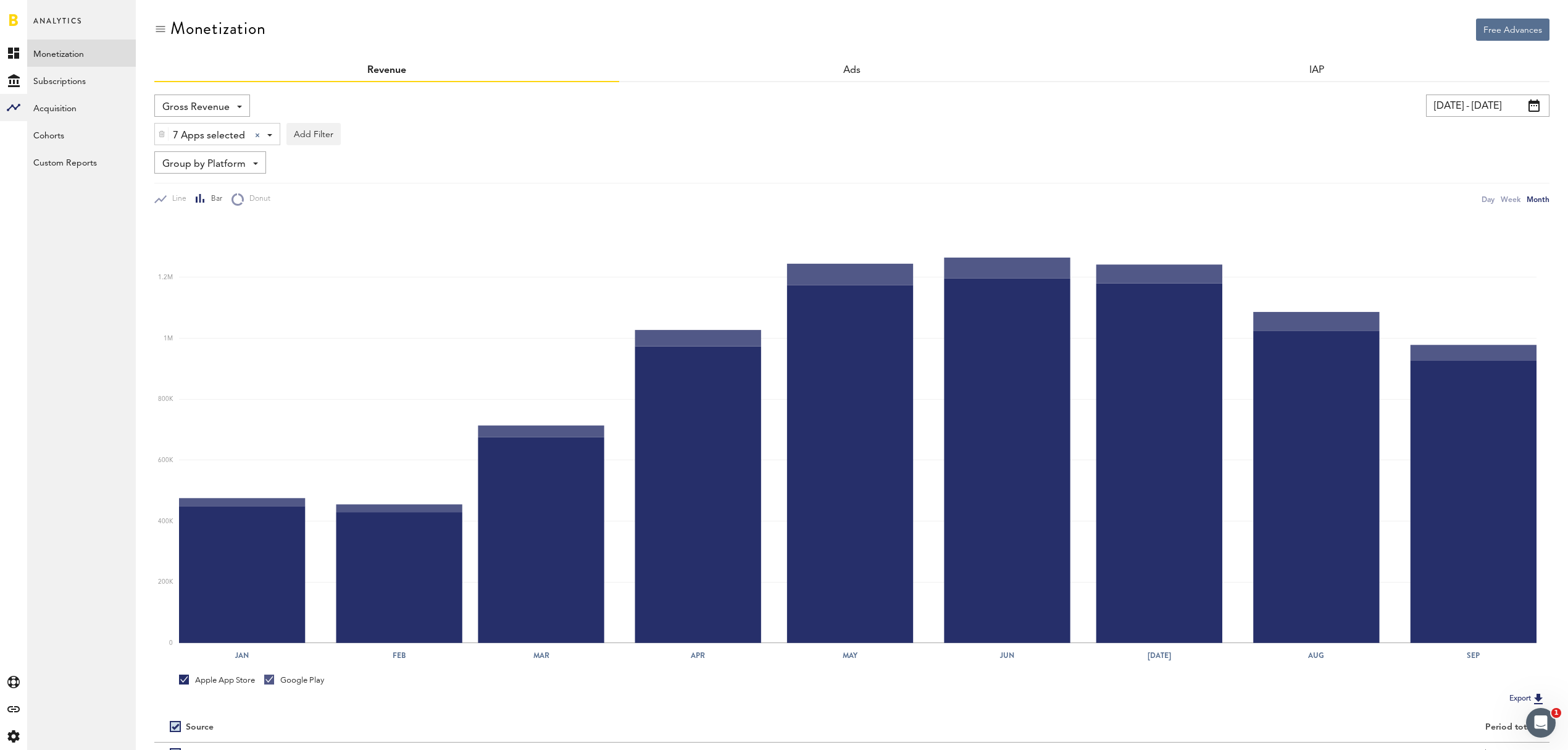
scroll to position [104, 0]
